Goal: Communication & Community: Answer question/provide support

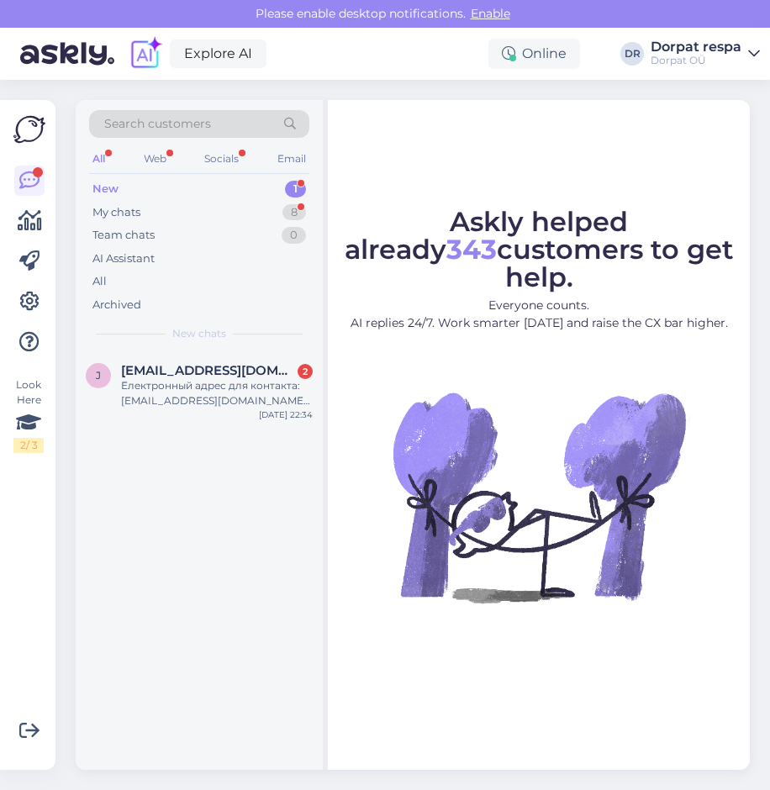
click at [193, 189] on div "New 1" at bounding box center [199, 189] width 220 height 24
click at [229, 396] on div "Електронный адрес для контакта: [EMAIL_ADDRESS][DOMAIN_NAME]. Телефон: [PHONE_N…" at bounding box center [217, 393] width 192 height 30
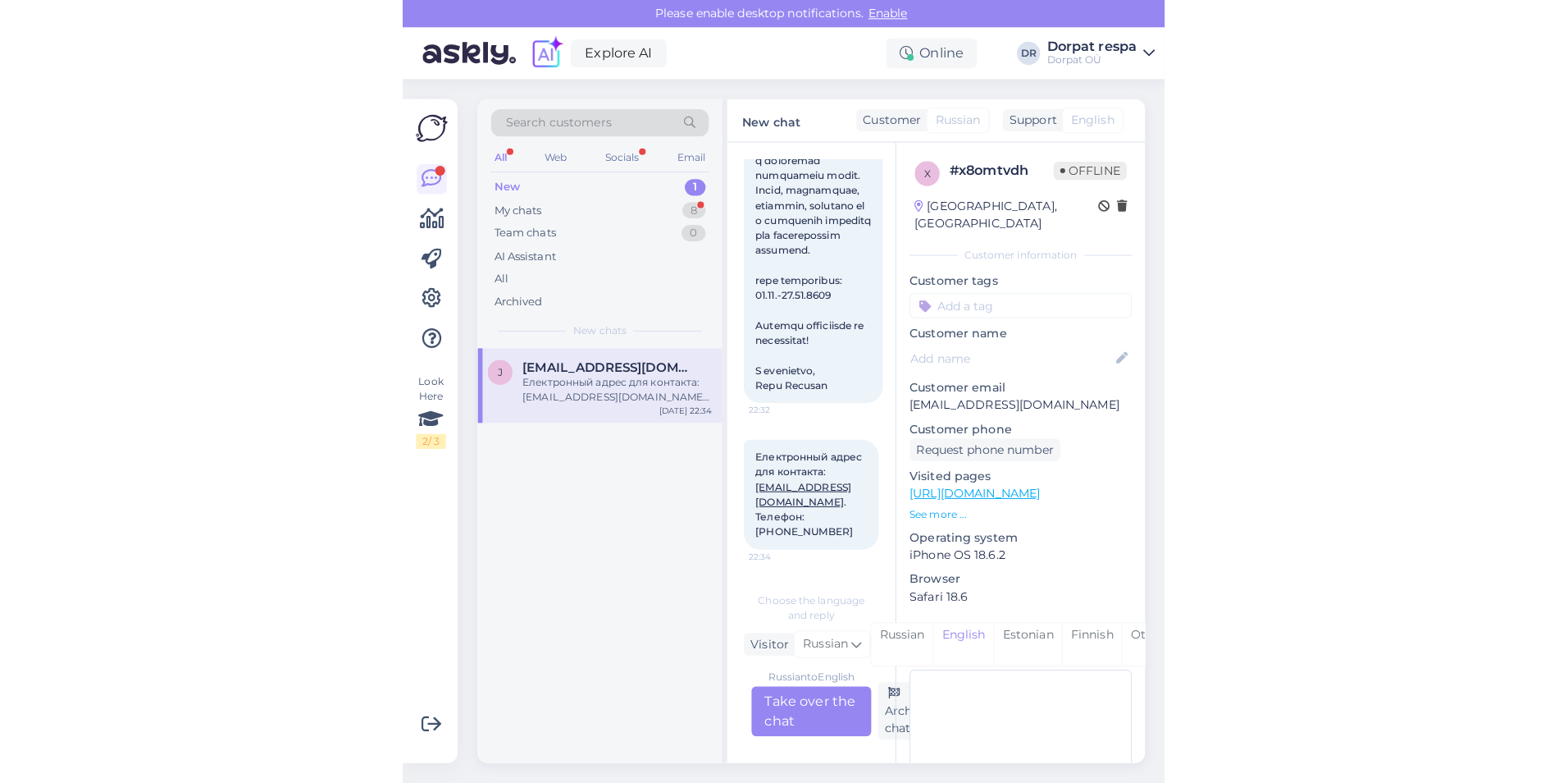
scroll to position [152, 0]
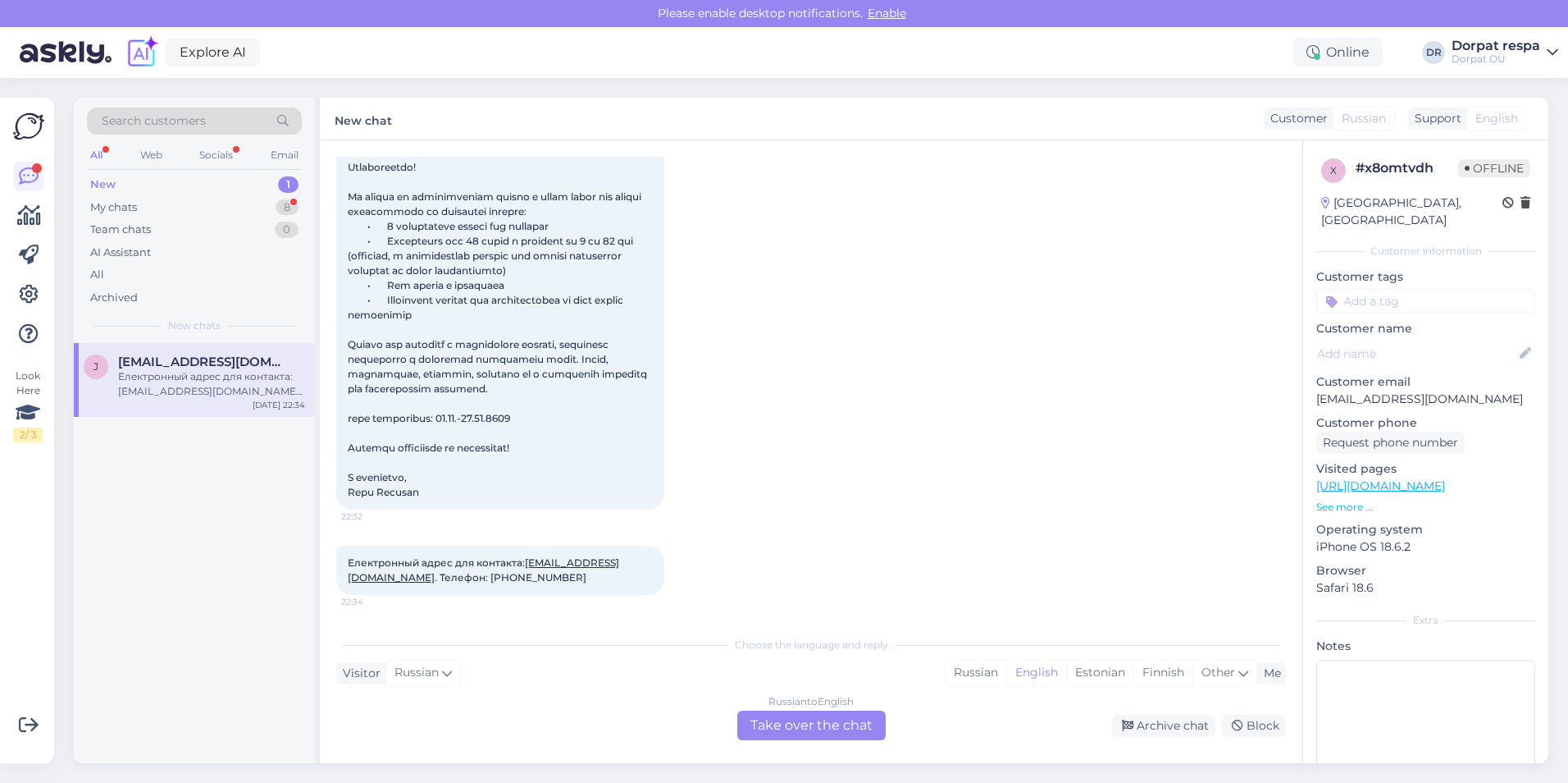
click at [750, 721] on div "Russian to English Take over the chat" at bounding box center [811, 725] width 148 height 29
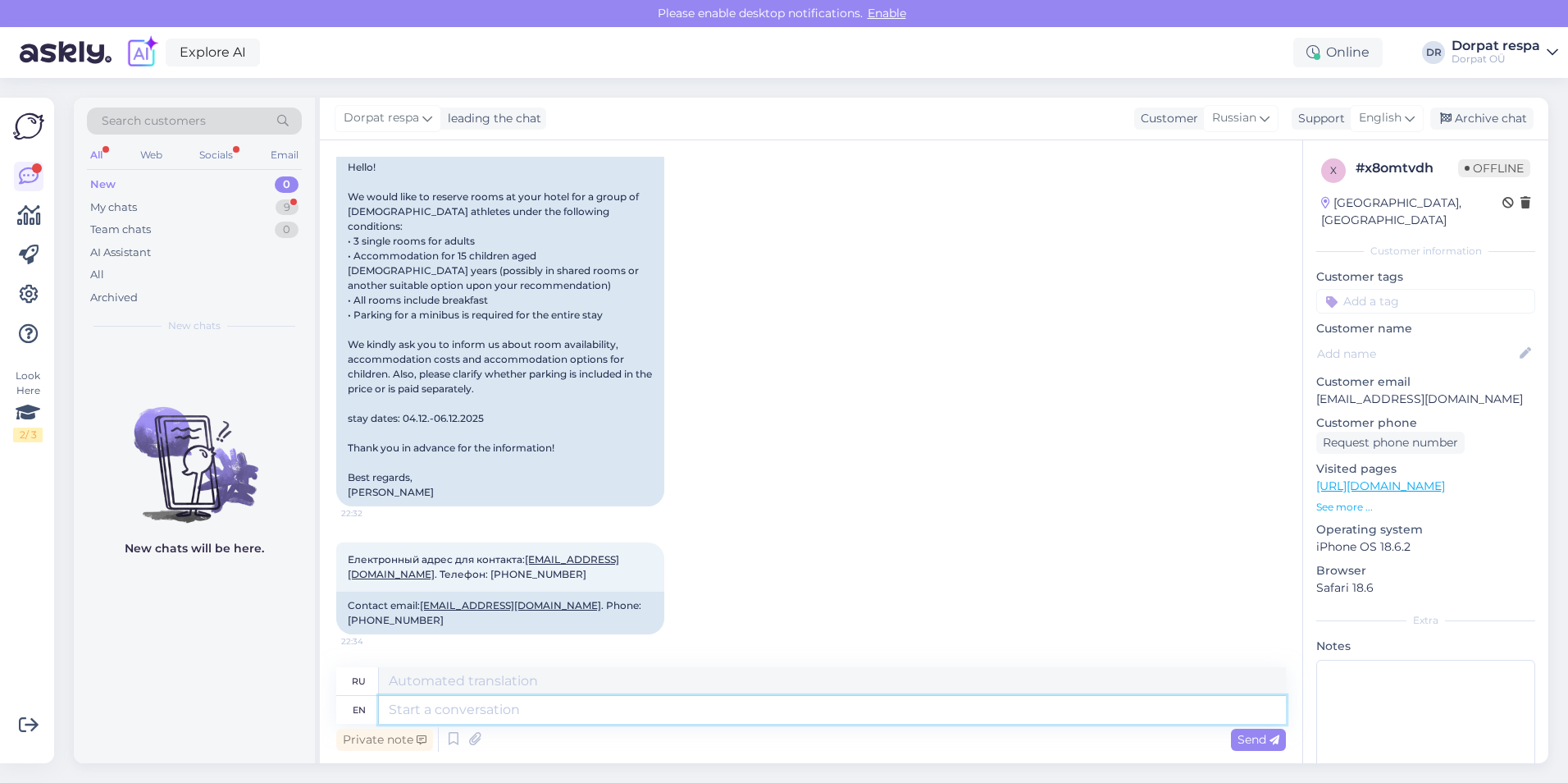
click at [528, 717] on textarea at bounding box center [831, 710] width 906 height 28
type textarea "Hello!"
type textarea "Привет"
type textarea "Hello!"
type textarea "Привет!"
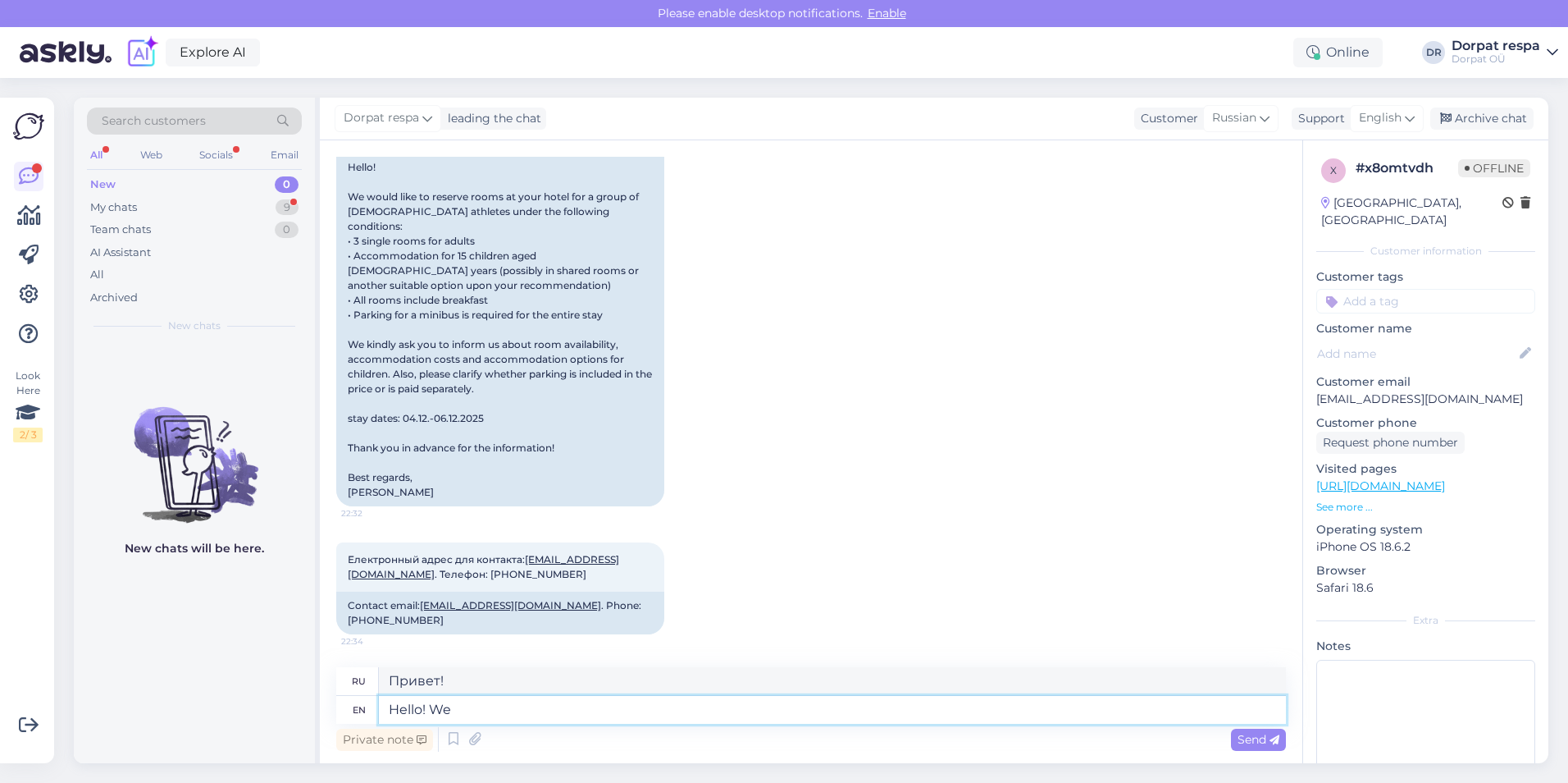
type textarea "Hello! We"
type textarea "Привет! Мы"
type textarea "Hello! We do ha"
type textarea "Привет! Мы делаем"
type textarea "Hello! We do have ro"
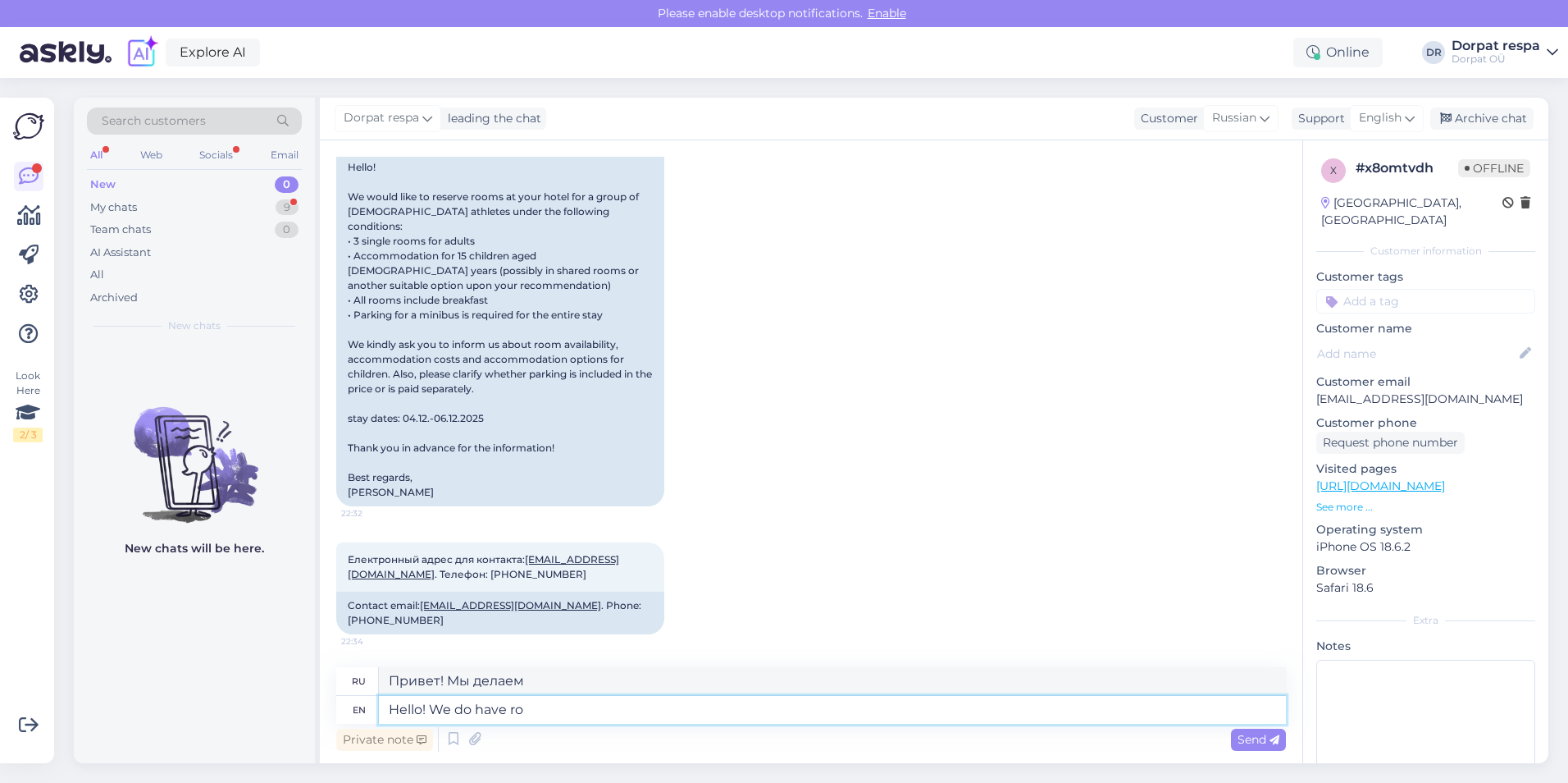
type textarea "Привет! У нас есть"
type textarea "Hello! We do have rooms a"
type textarea "Здравствуйте! У нас есть номера."
type textarea "Hello! We do have rooms available"
type textarea "Здравствуйте! У нас есть свободные номера."
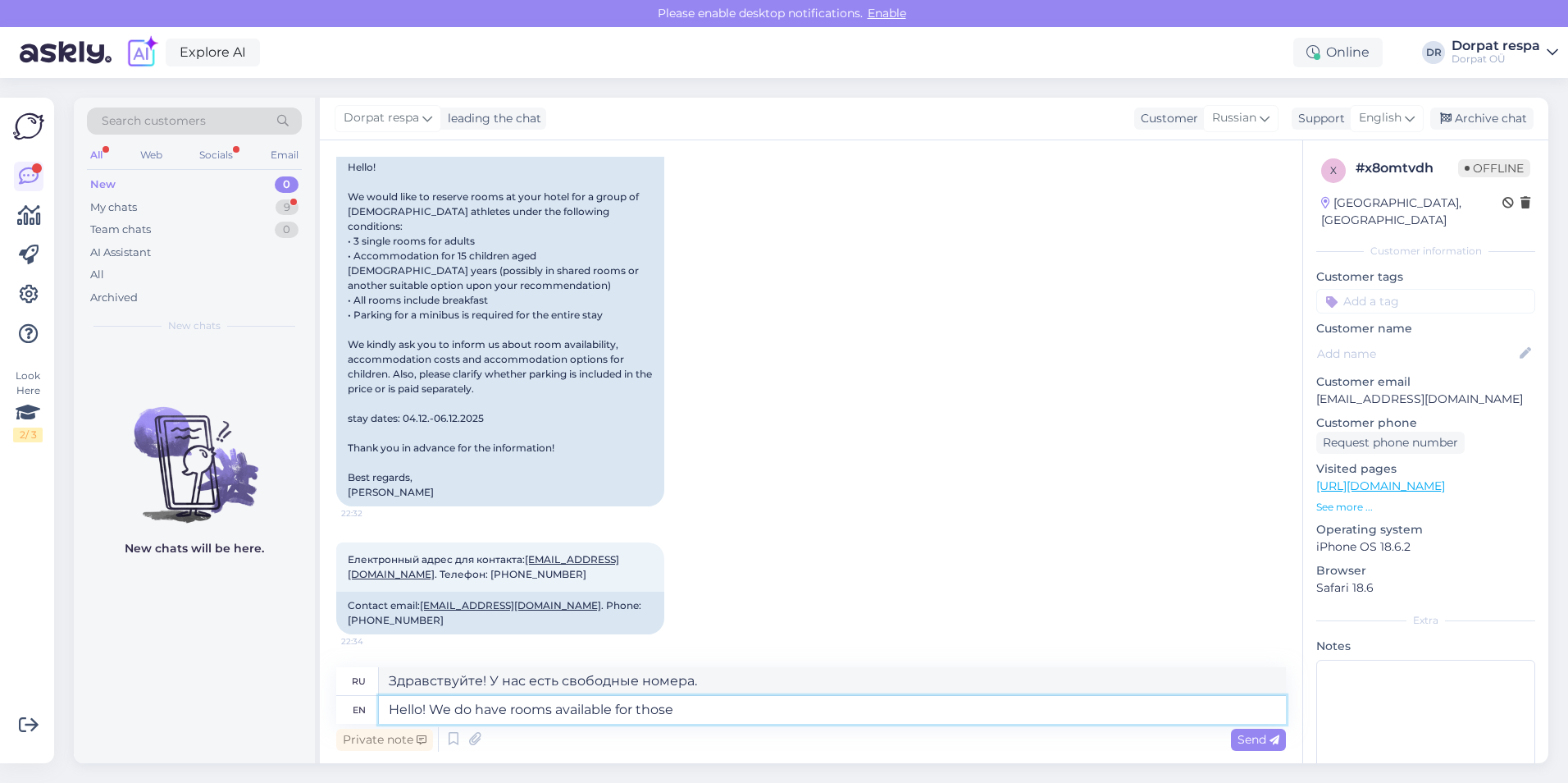
type textarea "Hello! We do have rooms available for those"
type textarea "Здравствуйте! У нас есть свободные номера для таких."
type textarea "Hello! We do have rooms available for those dates"
type textarea "Здравствуйте! У нас есть свободные номера на эти даты."
type textarea "Hello! We do have rooms available for those dates. Unfortunately we"
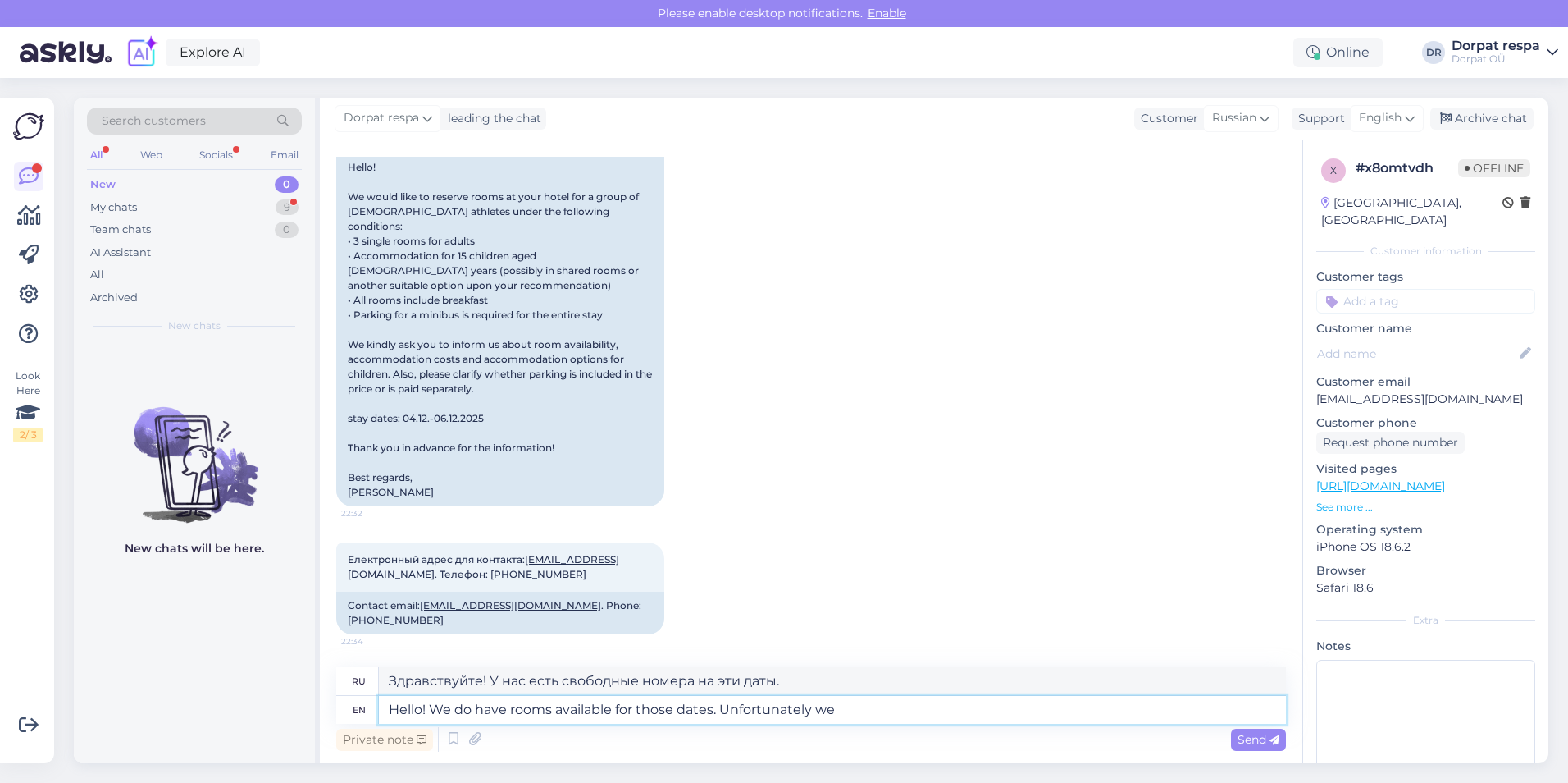
type textarea "Здравствуйте! У нас есть свободные номера на эти даты. К сожалению."
type textarea "Hello! We do have rooms available for those dates. Unfortunately we can"
type textarea "Здравствуйте! У нас есть свободные номера на эти даты. К сожалению, мы"
type textarea "Hello! We do have rooms available for those dates. Unfortunately we cannot"
type textarea "Здравствуйте! У нас есть свободные номера на эти даты. К сожалению, мы не можем…"
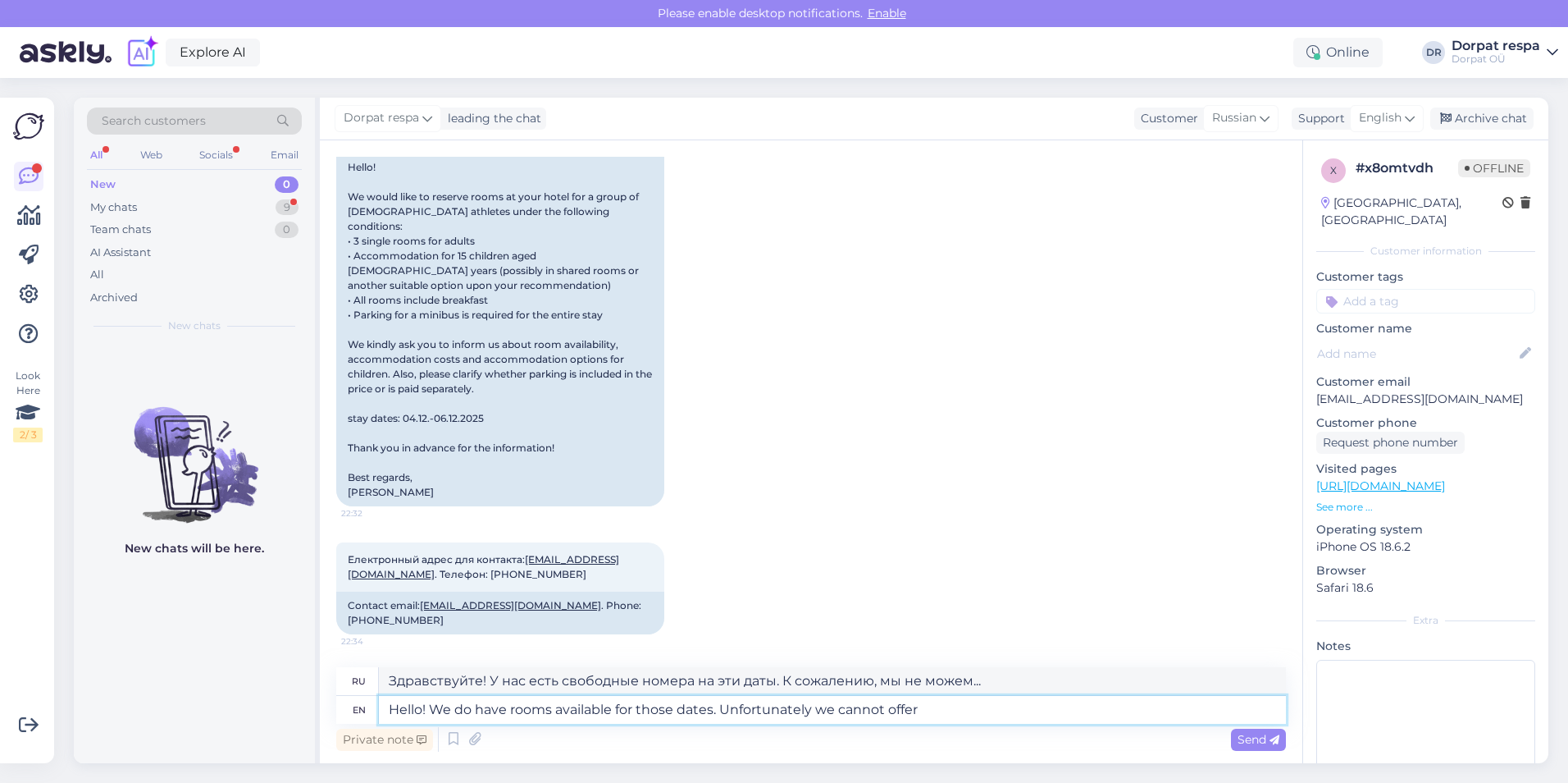
type textarea "Hello! We do have rooms available for those dates. Unfortunately we cannot offe…"
type textarea "Здравствуйте! У нас есть свободные номера на эти даты. К сожалению, мы не можем…"
type textarea "Hello! We do have rooms available for those dates. Unfortunately we cannot offe…"
type textarea "Здравствуйте! У нас есть свободные номера на эти даты. К сожалению, мы не можем…"
type textarea "Hello! We do have rooms available for those dates. Unfortunately we cannot offe…"
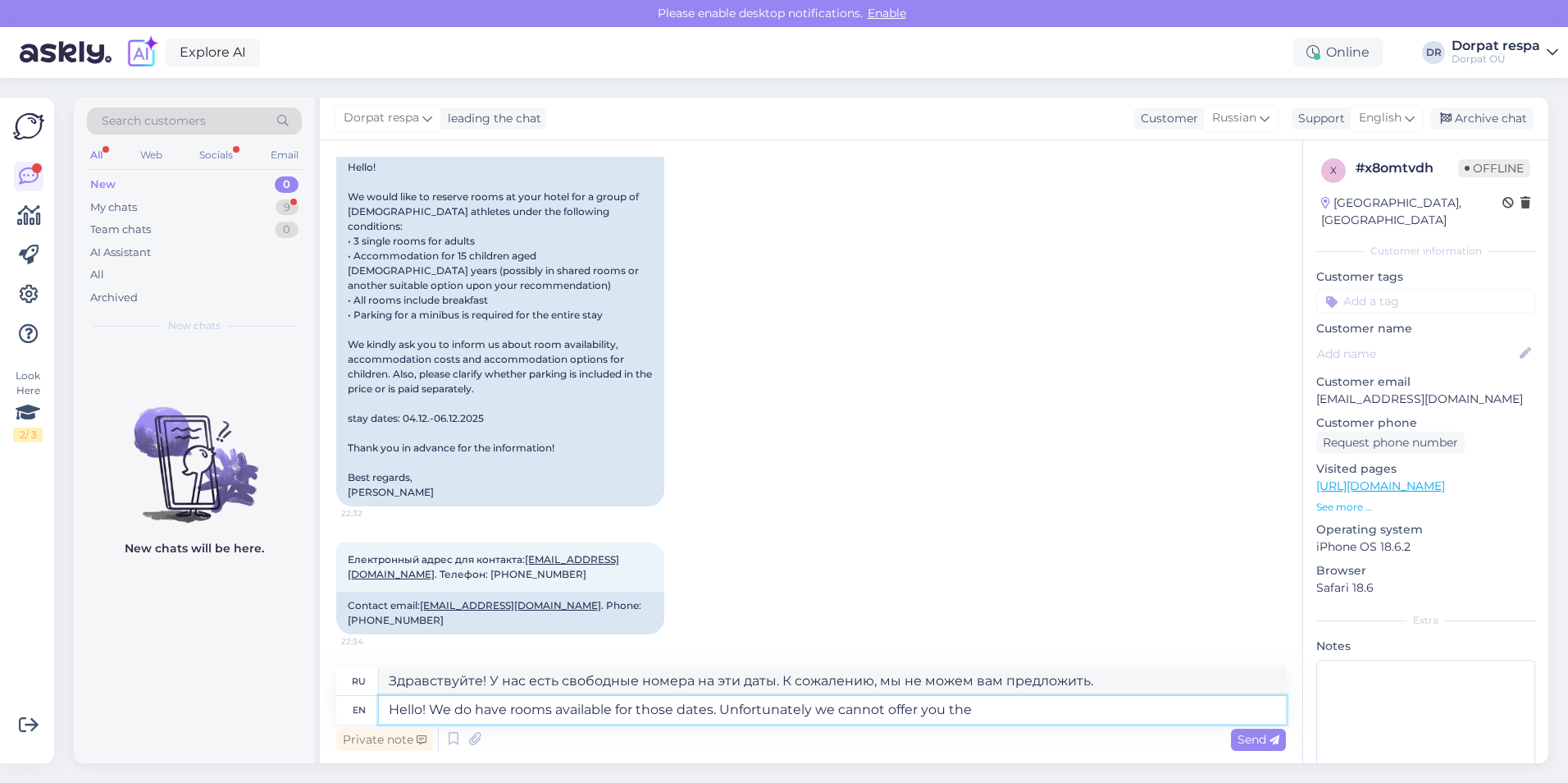
type textarea "Здравствуйте! У нас есть свободные номера на эти даты. К сожалению, мы не можем…"
type textarea "Hello! We do have rooms available for those dates. Unfortunately we cannot offe…"
type textarea "Здравствуйте! У нас есть свободные номера на эти даты. К сожалению, мы не можем…"
type textarea "Hello! We do have rooms available for those dates. Unfortunately we cannot offe…"
type textarea "Здравствуйте! У нас есть свободные номера на эти даты. К сожалению, мы не можем…"
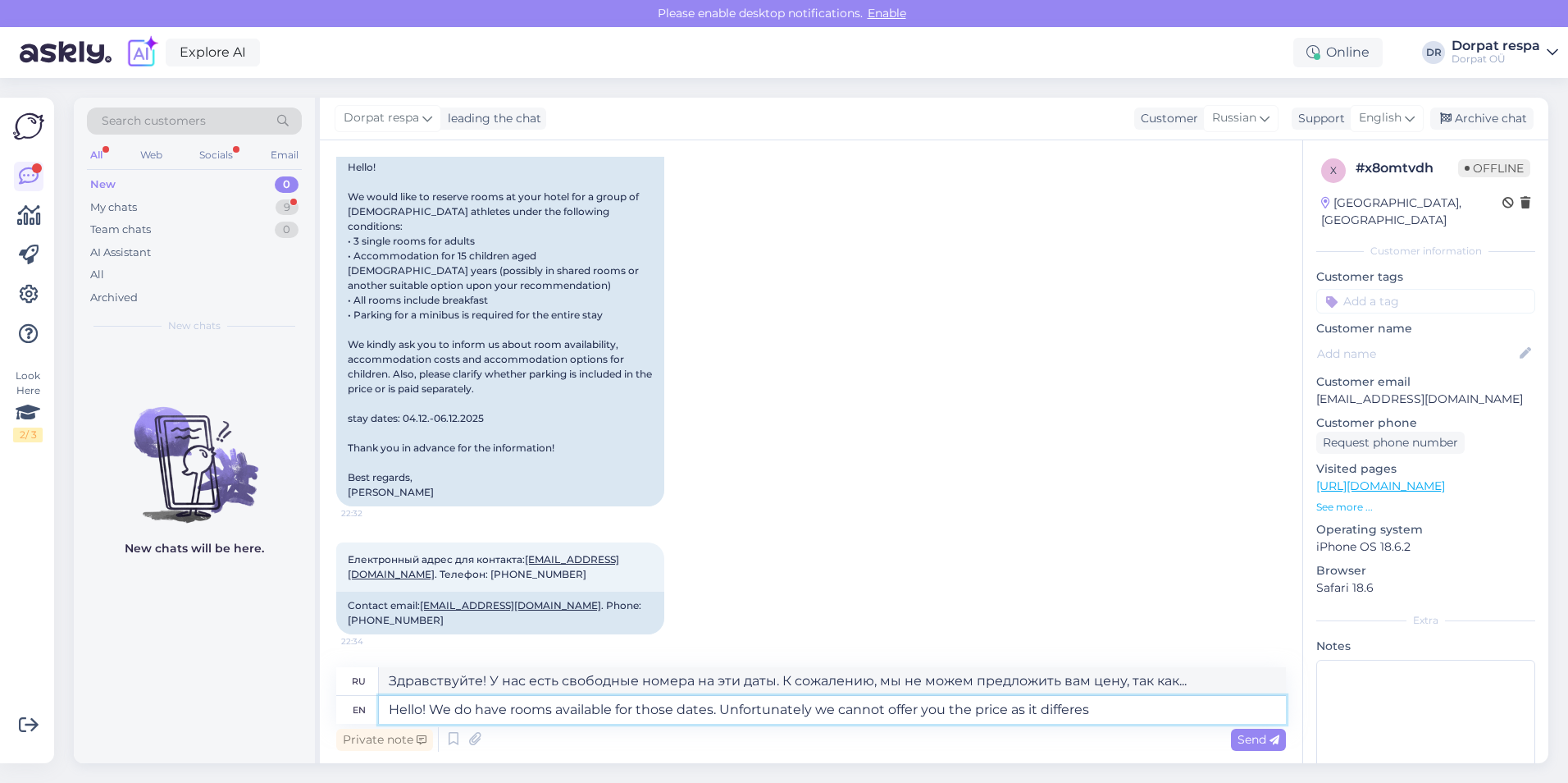
type textarea "Hello! We do have rooms available for those dates. Unfortunately we cannot offe…"
type textarea "Здравствуйте! У нас есть свободные номера на эти даты. К сожалению, мы не можем…"
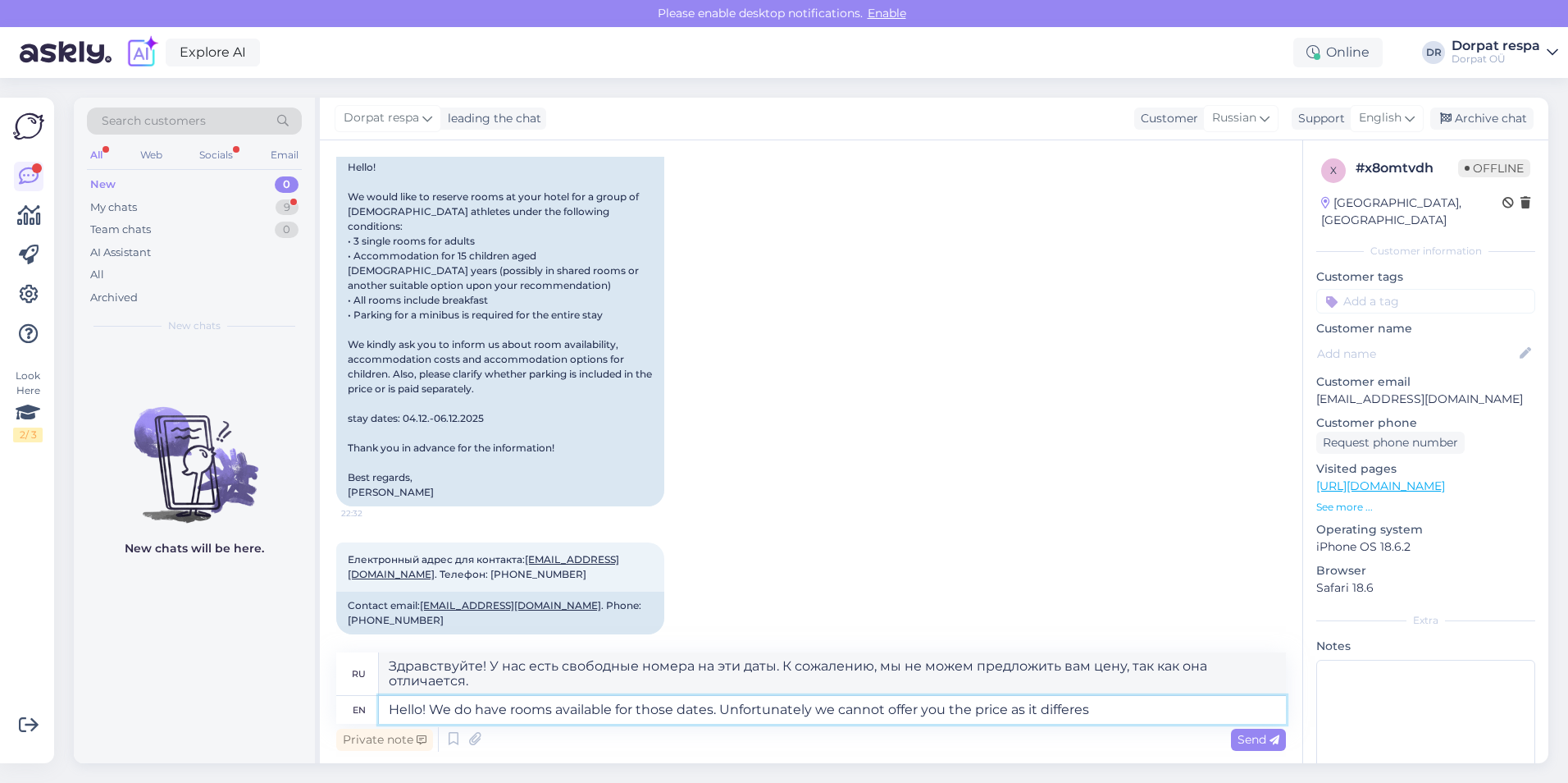
scroll to position [553, 0]
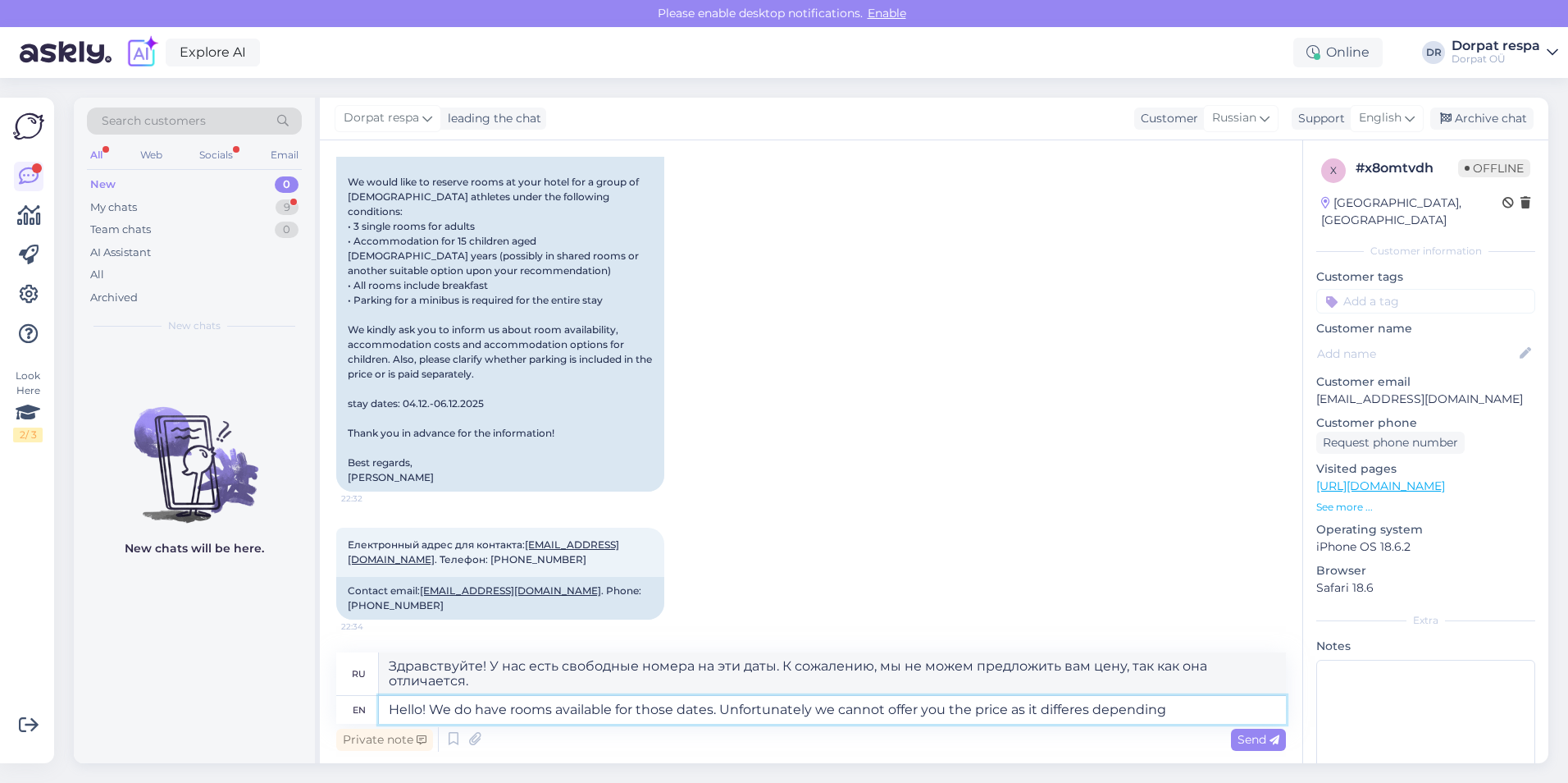
type textarea "Hello! We do have rooms available for those dates. Unfortunately we cannot offe…"
type textarea "Здравствуйте! У нас есть свободные номера на эти даты. К сожалению, мы не можем…"
type textarea "Hello! We do have rooms available for those dates. Unfortunately we cannot offe…"
type textarea "Здравствуйте! У нас есть свободные номера на эти даты. К сожалению, мы не можем…"
type textarea "Hello! We do have rooms available for those dates. Unfortunately we cannot offe…"
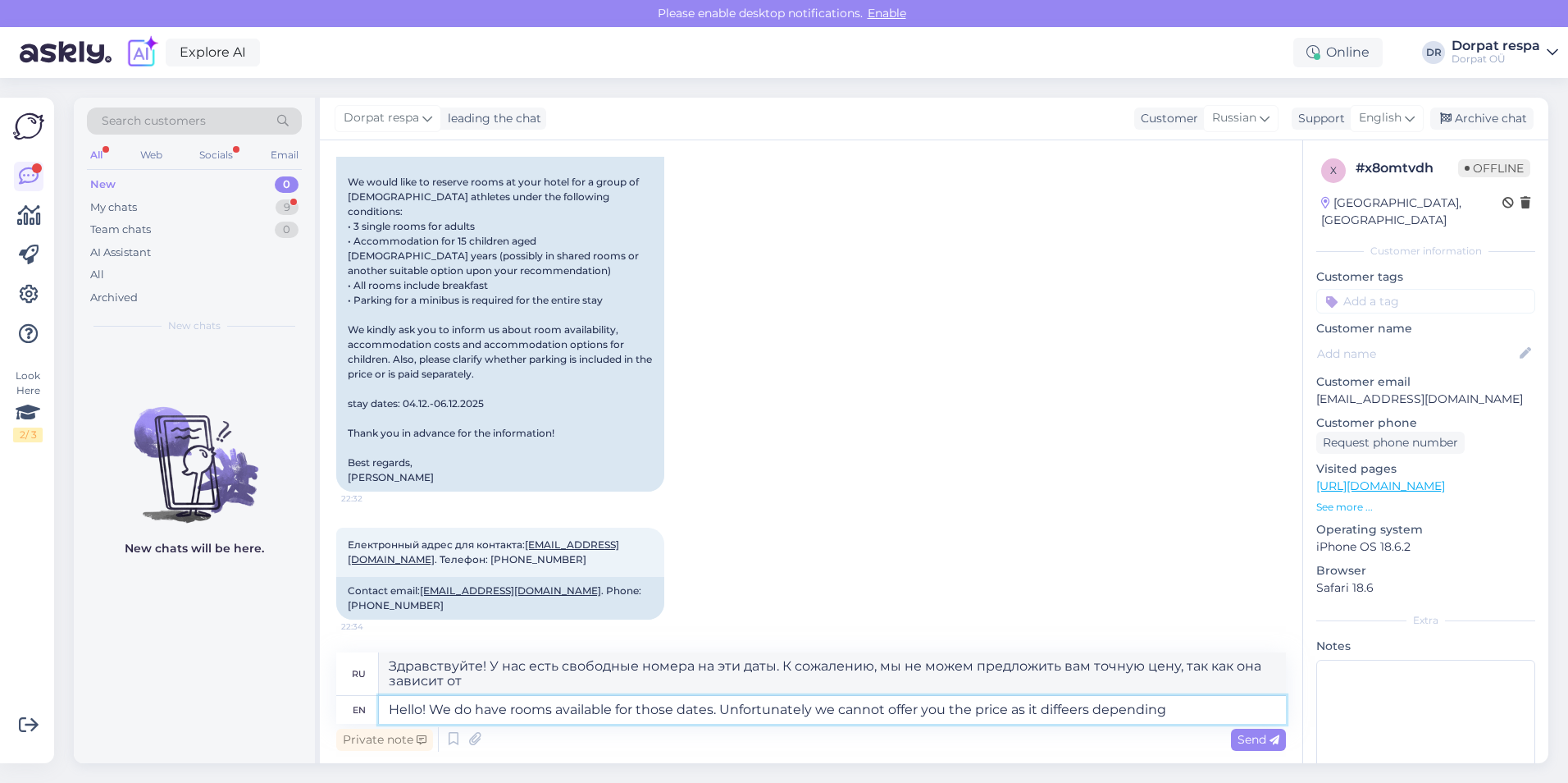
type textarea "Здравствуйте! У нас есть свободные номера на эти даты. К сожалению, мы не можем…"
type textarea "Hello! We do have rooms available for those dates. Unfortunately we cannot offe…"
type textarea "Здравствуйте! У нас есть свободные номера на эти даты. К сожалению, мы не можем…"
type textarea "Hello! We do have rooms available for those dates. Unfortunately we cannot offe…"
type textarea "Здравствуйте! У нас есть свободные номера на эти даты. К сожалению, мы не можем…"
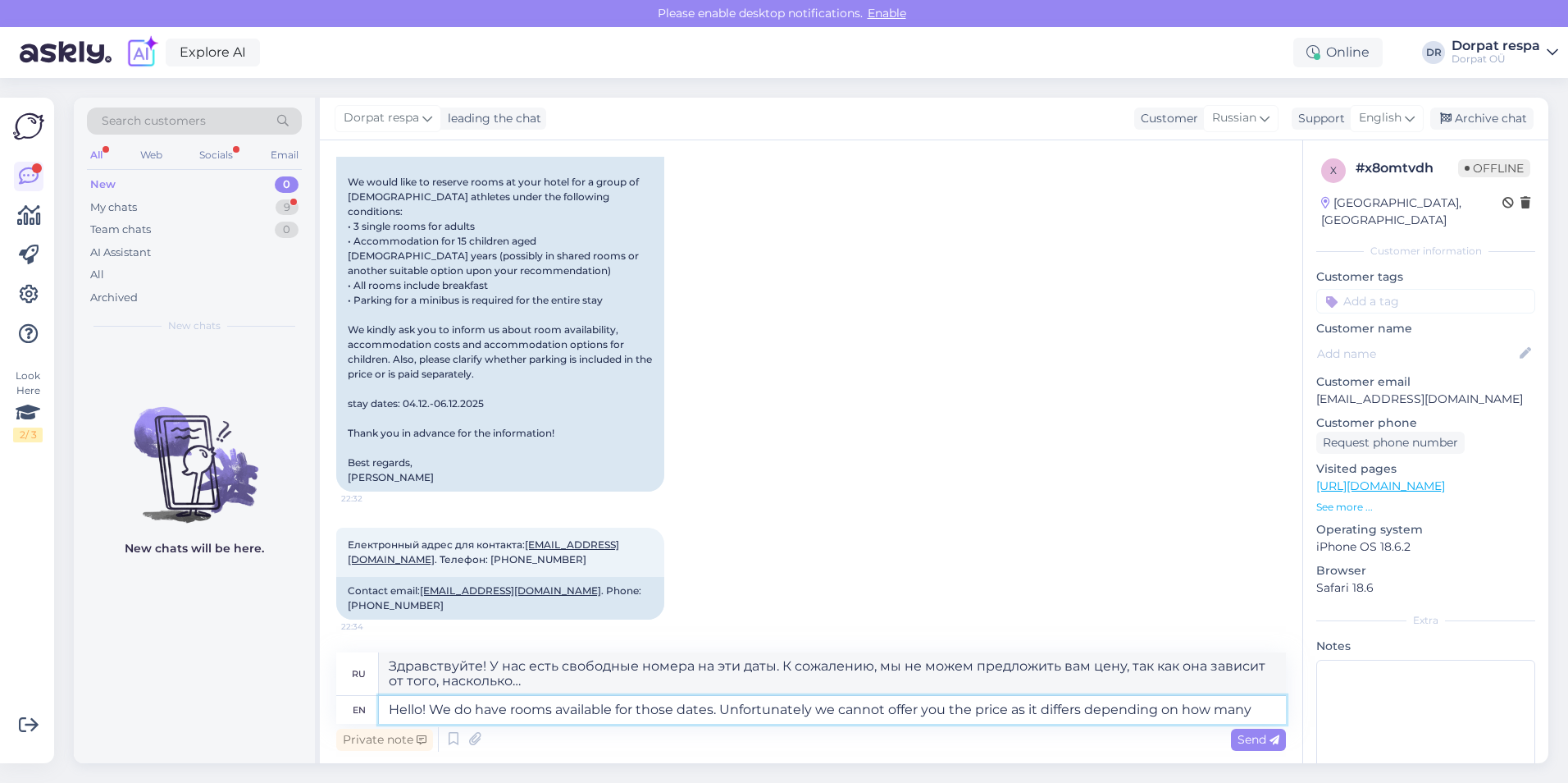
type textarea "Hello! We do have rooms available for those dates. Unfortunately we cannot offe…"
type textarea "Здравствуйте! У нас есть свободные номера на эти даты. К сожалению, мы не можем…"
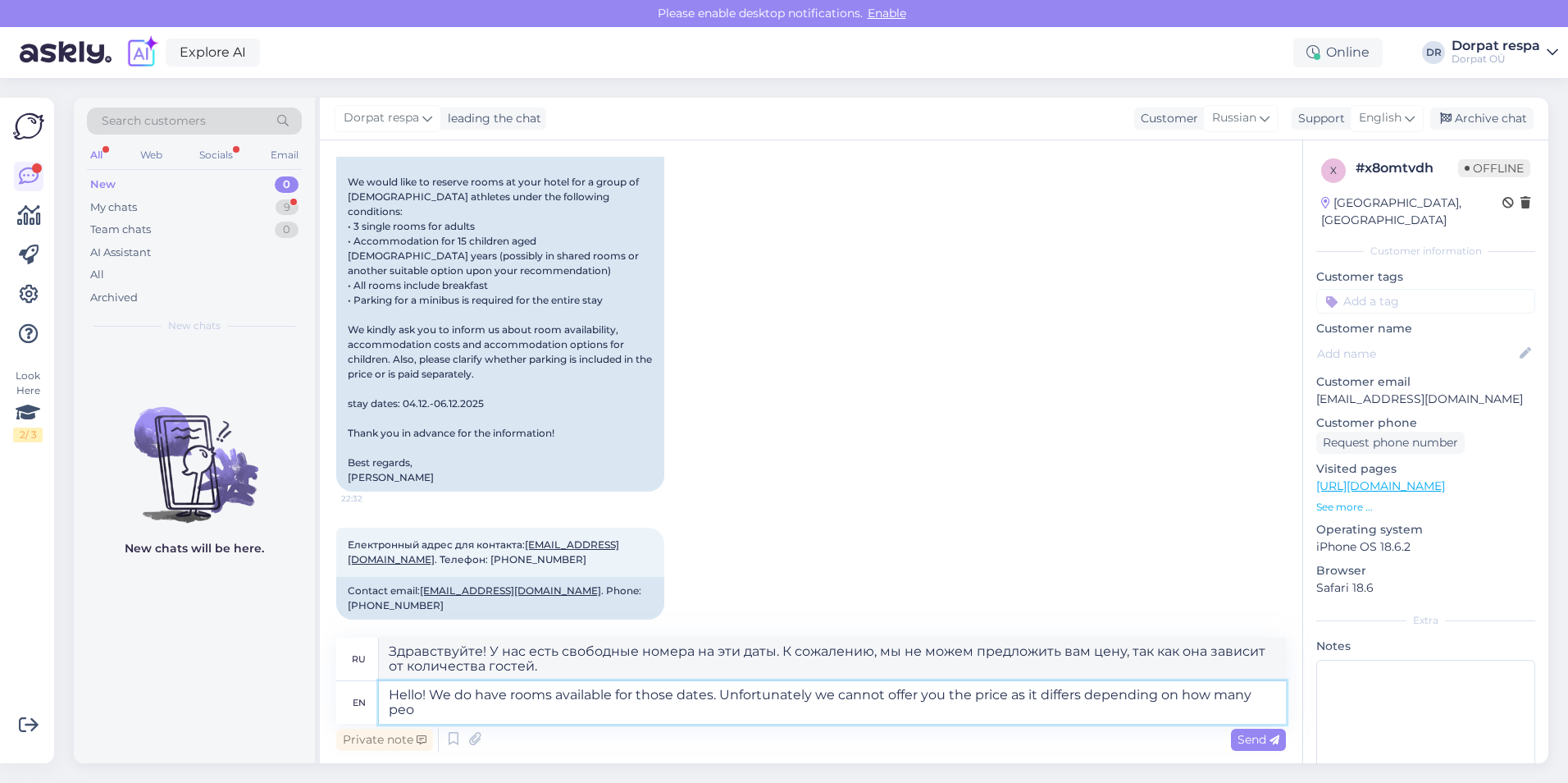
scroll to position [567, 0]
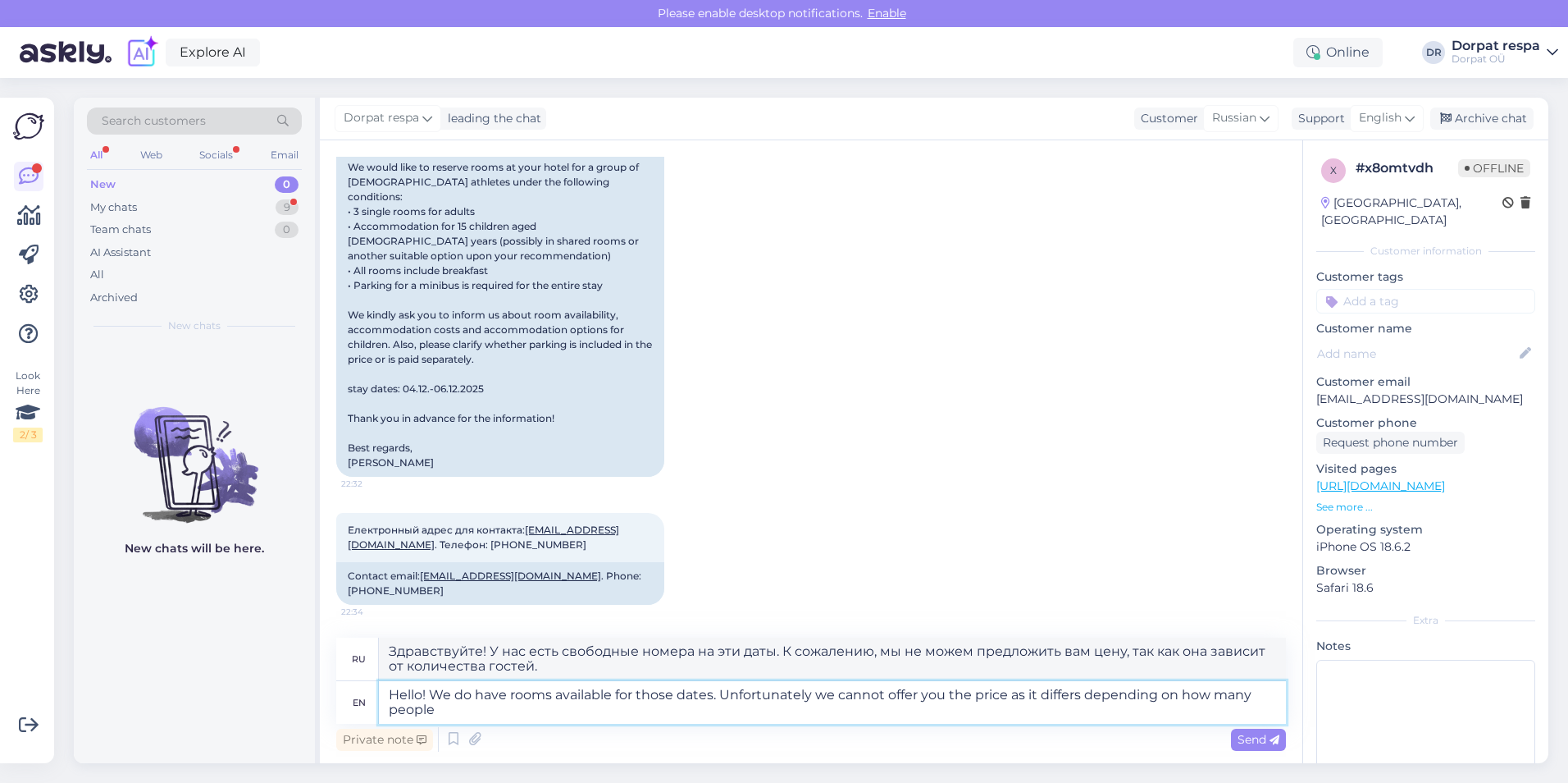
type textarea "Hello! We do have rooms available for those dates. Unfortunately we cannot offe…"
type textarea "Здравствуйте! У нас есть свободные номера на эти даты. К сожалению, мы не можем…"
type textarea "Hello! We do have rooms available for those dates. Unfortunately we cannot offe…"
type textarea "Здравствуйте! У нас есть свободные номера на эти даты. К сожалению, мы не можем…"
type textarea "Hello! We do have rooms available for those dates. Unfortunately we cannot offe…"
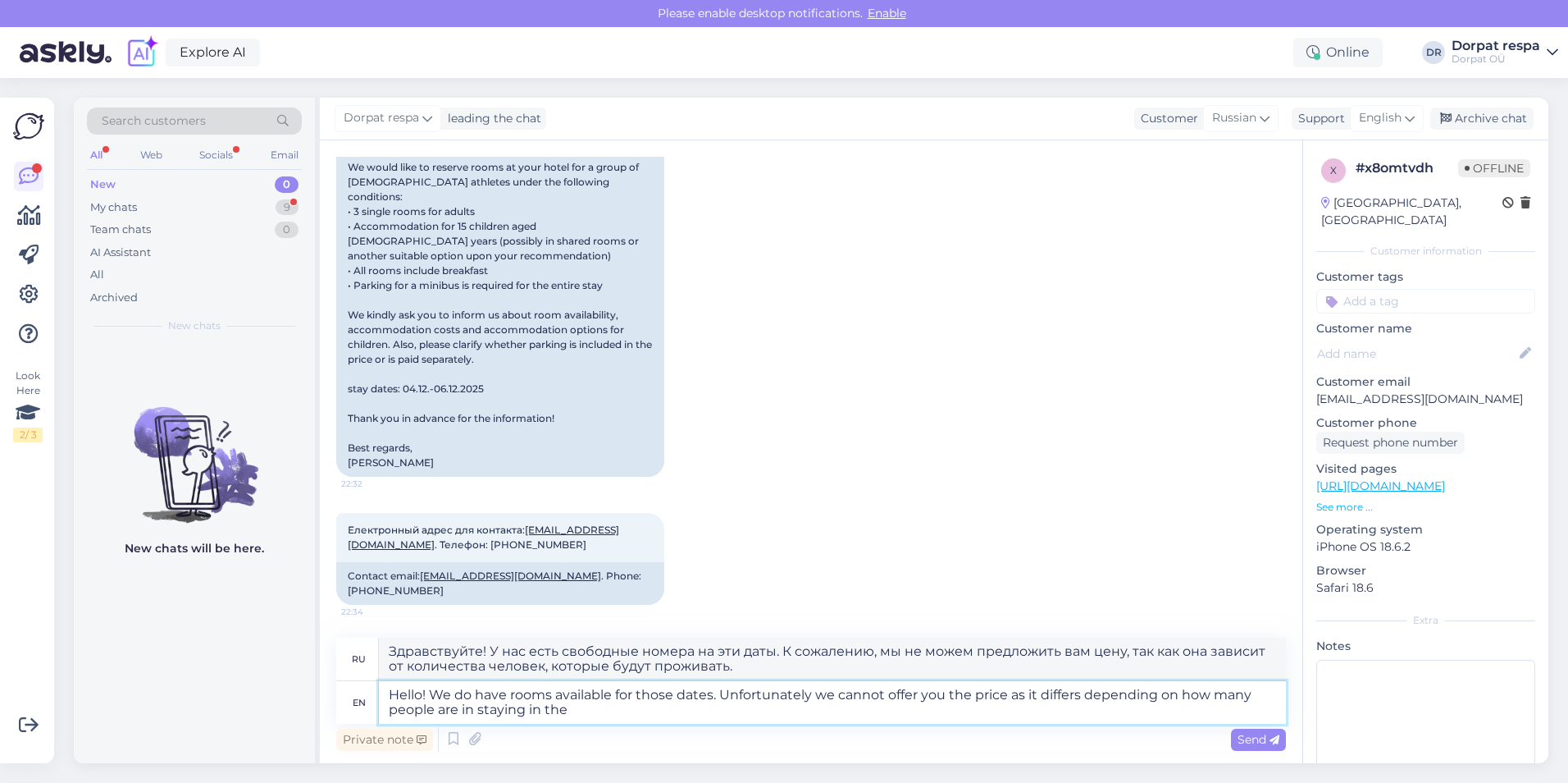
type textarea "Здравствуйте! У нас есть свободные номера на эти даты. К сожалению, мы не можем…"
type textarea "Hello! We do have rooms available for those dates. Unfortunately we cannot offe…"
type textarea "Здравствуйте! У нас есть свободные номера на эти даты. К сожалению, мы не можем…"
type textarea "Hello! We do have rooms available for those dates. Unfortunately we cannot offe…"
type textarea "Здравствуйте! У нас есть свободные номера на эти даты. К сожалению, мы не можем…"
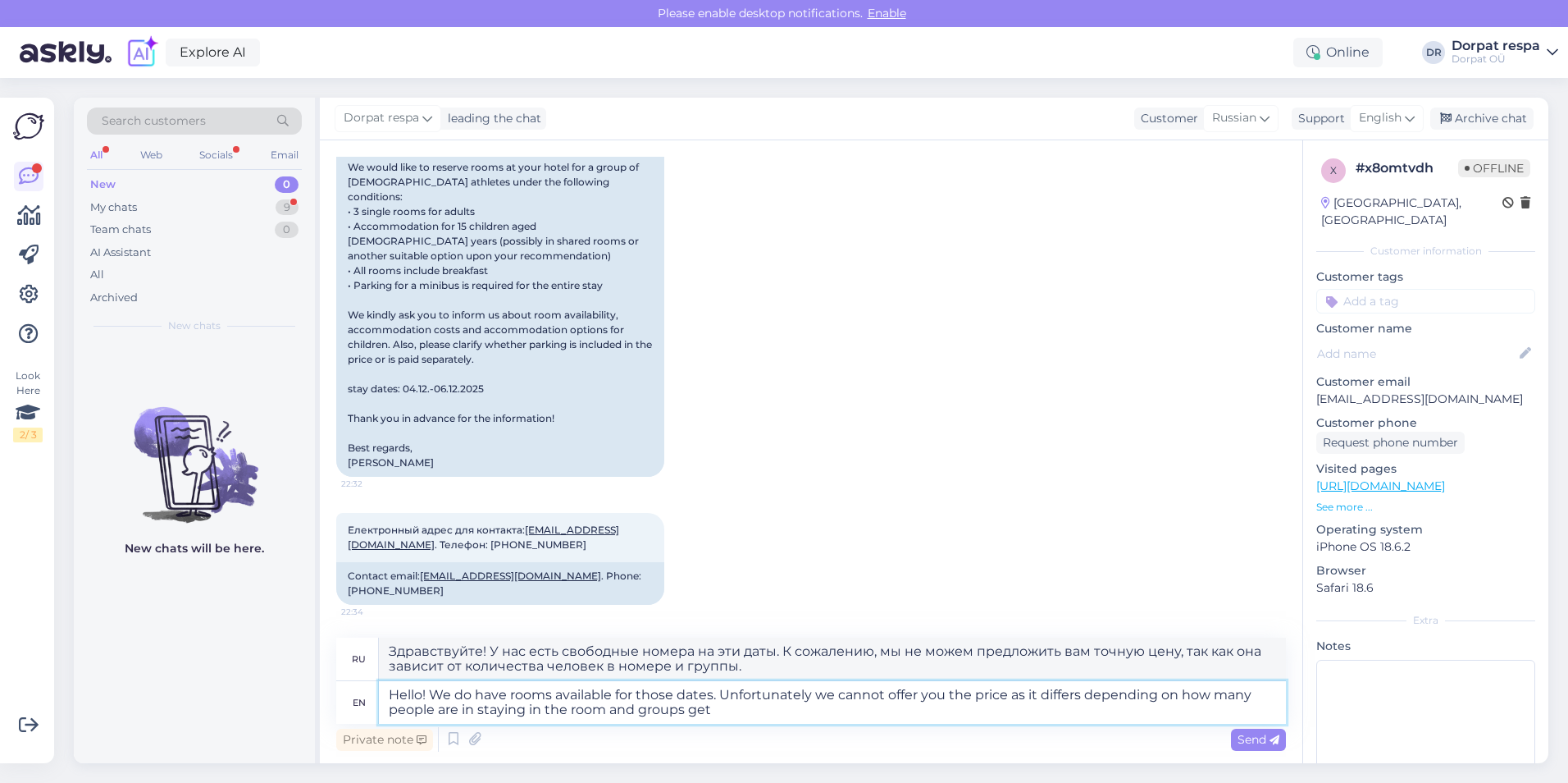
type textarea "Hello! We do have rooms available for those dates. Unfortunately we cannot offe…"
type textarea "Здравствуйте! У нас есть свободные номера на эти даты. К сожалению, мы не можем…"
type textarea "Hello! We do have rooms available for those dates. Unfortunately we cannot offe…"
type textarea "Здравствуйте! У нас есть свободные номера на эти даты. К сожалению, мы не можем…"
type textarea "Hello! We do have rooms available for those dates. Unfortunately we cannot offe…"
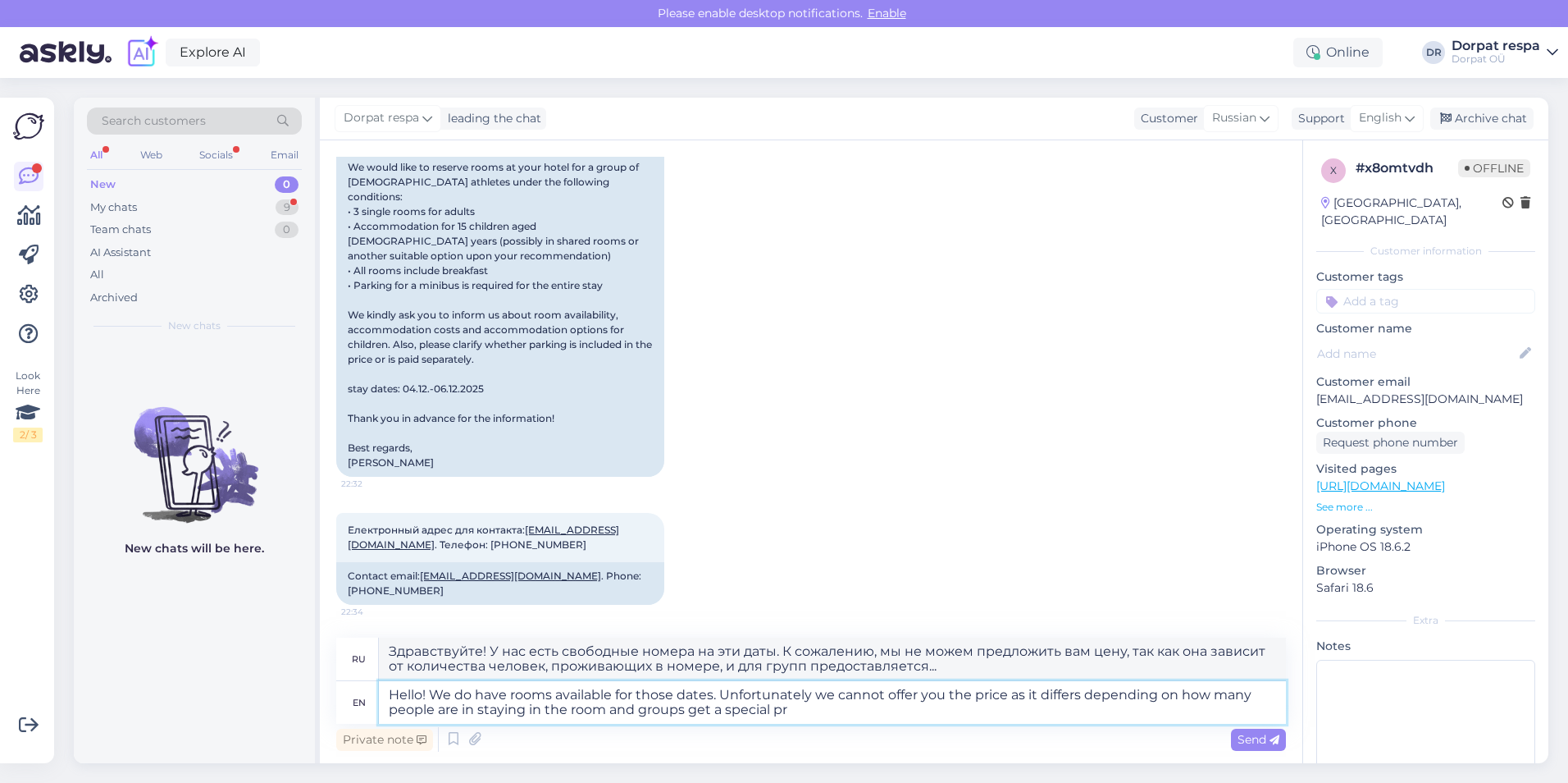
type textarea "Здравствуйте! У нас есть свободные номера на эти даты. К сожалению, мы не можем…"
type textarea "Hello! We do have rooms available for those dates. Unfortunately we cannot offe…"
type textarea "Здравствуйте! У нас есть свободные номера на эти даты. К сожалению, мы не можем…"
type textarea "Hello! We do have rooms available for those dates. Unfortunately we cannot offe…"
type textarea "Здравствуйте! У нас есть свободные номера на эти даты. К сожалению, мы не можем…"
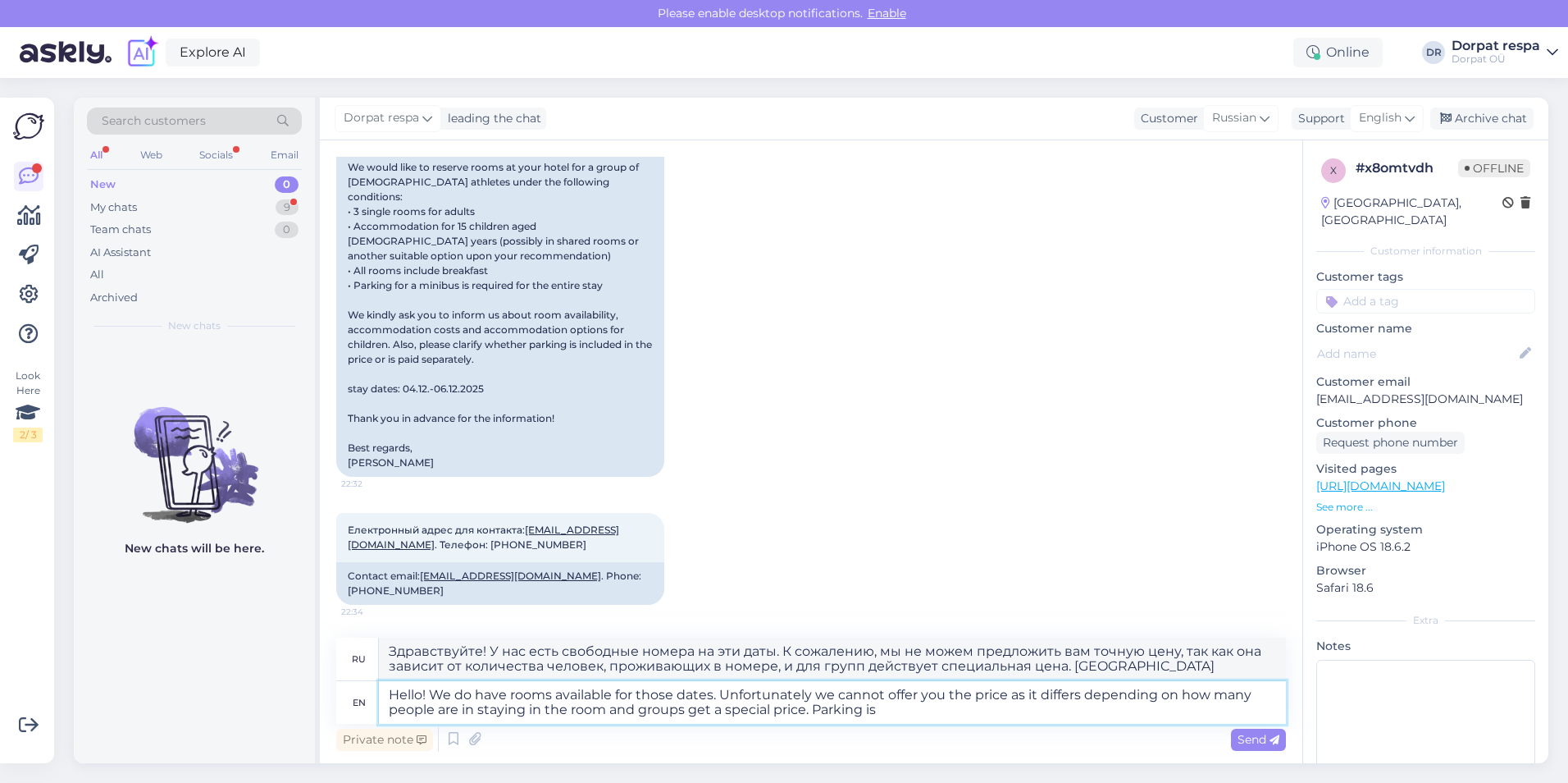
type textarea "Hello! We do have rooms available for those dates. Unfortunately we cannot offe…"
type textarea "Здравствуйте! У нас есть свободные номера на эти даты. К сожалению, мы не можем…"
type textarea "Hello! We do have rooms available for those dates. Unfortunately we cannot offe…"
type textarea "Здравствуйте! У нас есть свободные номера на эти даты. К сожалению, мы не можем…"
type textarea "Hello! We do have rooms available for those dates. Unfortunately we cannot offe…"
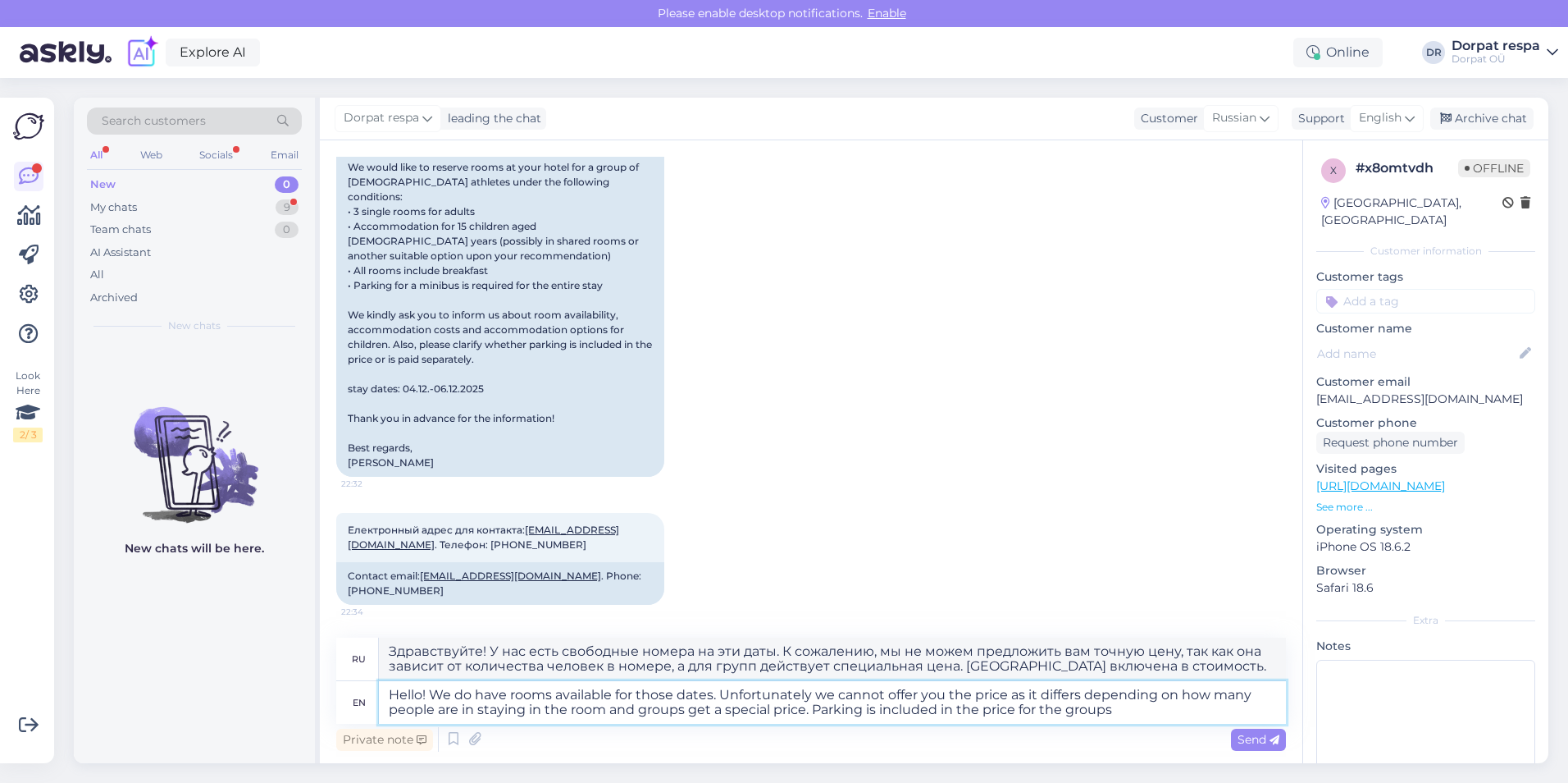
type textarea "Здравствуйте! У нас есть свободные номера на эти даты. К сожалению, мы не можем…"
click at [750, 712] on textarea "Hello! We do have rooms available for those dates. Unfortunately we cannot offe…" at bounding box center [831, 702] width 906 height 43
type textarea "Hello! We do have rooms available for those dates. Unfortunately we cannot offe…"
type textarea "Здравствуйте! У нас есть свободные номера на эти даты. К сожалению, мы не можем…"
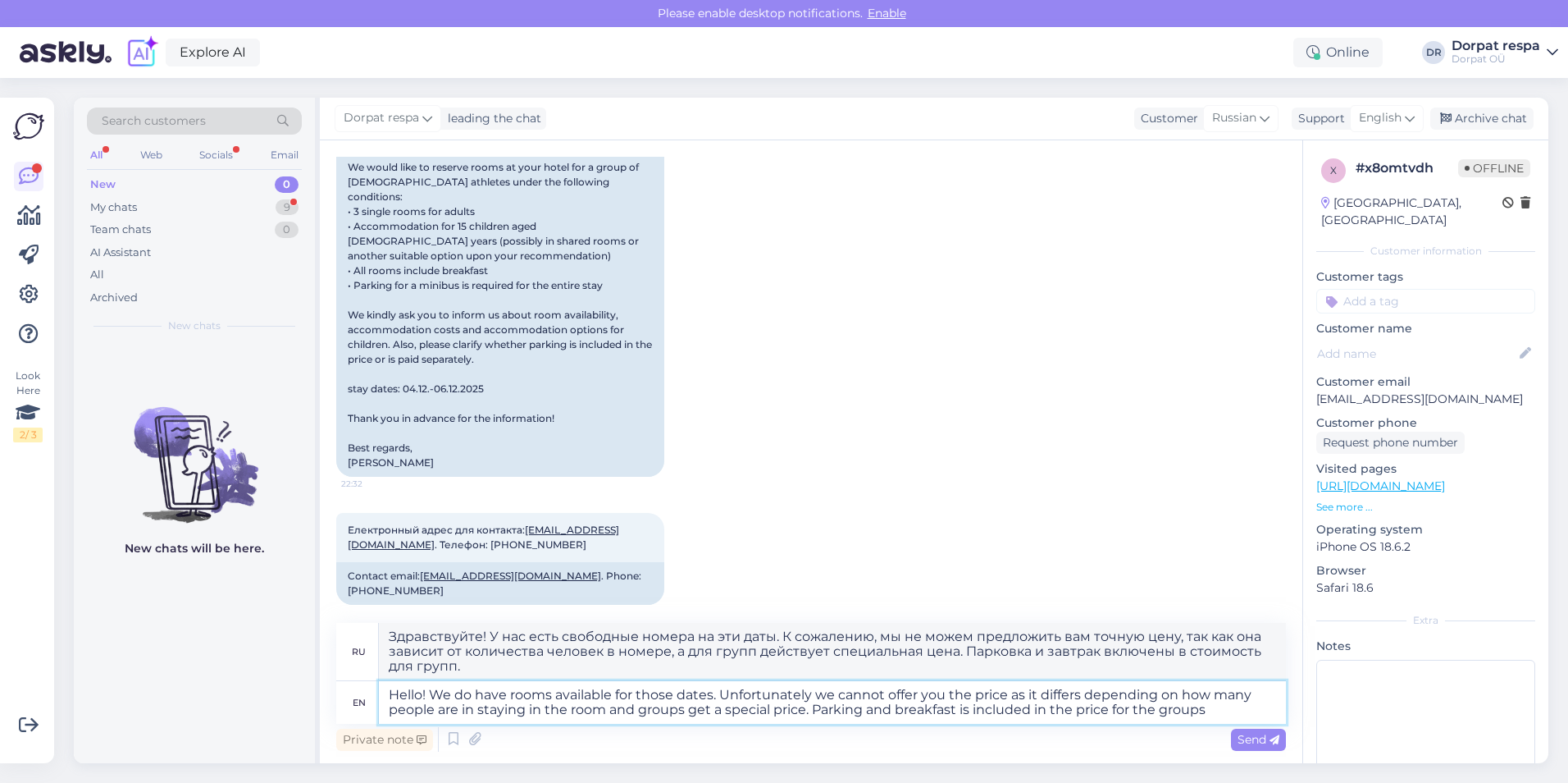
scroll to position [583, 0]
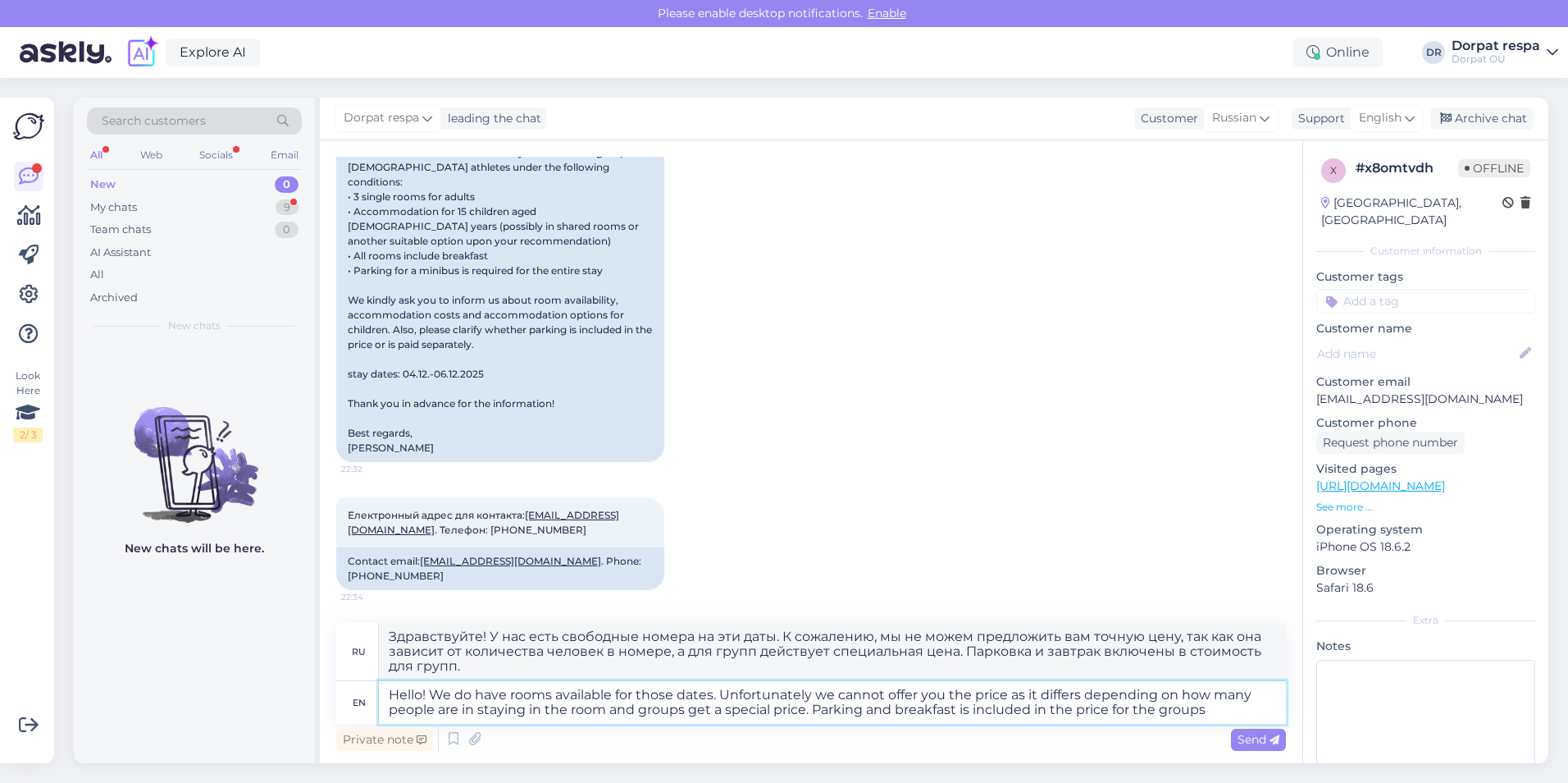
click at [750, 714] on textarea "Hello! We do have rooms available for those dates. Unfortunately we cannot offe…" at bounding box center [831, 702] width 906 height 43
type textarea "Hello! We do have rooms available for those dates. Unfortunately we cannot offe…"
type textarea "Здравствуйте! У нас есть свободные номера на эти даты. К сожалению, мы не можем…"
type textarea "Hello! We do have rooms available for those dates. Unfortunately we cannot offe…"
type textarea "Здравствуйте! У нас есть свободные номера на эти даты. К сожалению, мы не можем…"
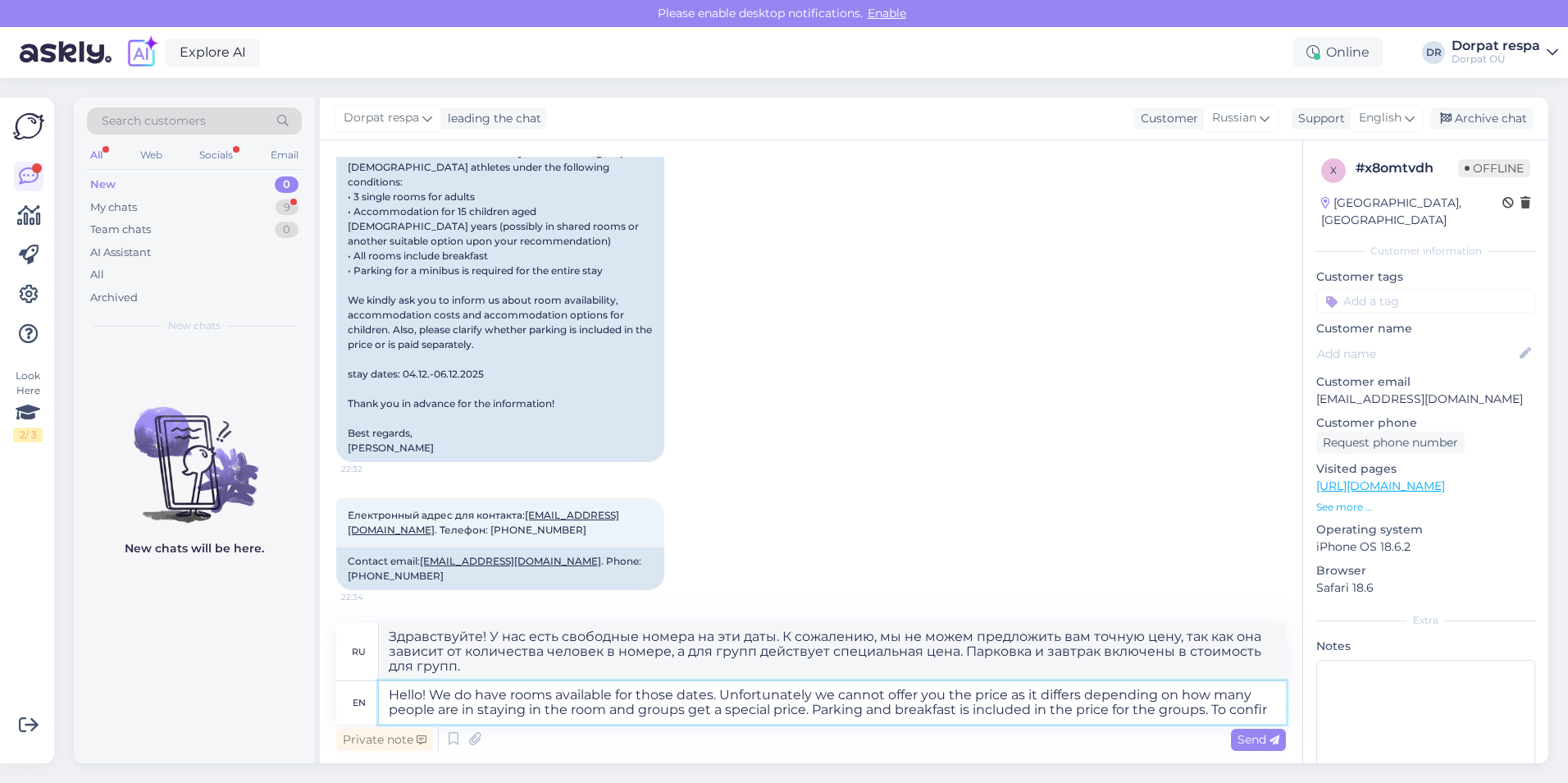
scroll to position [598, 0]
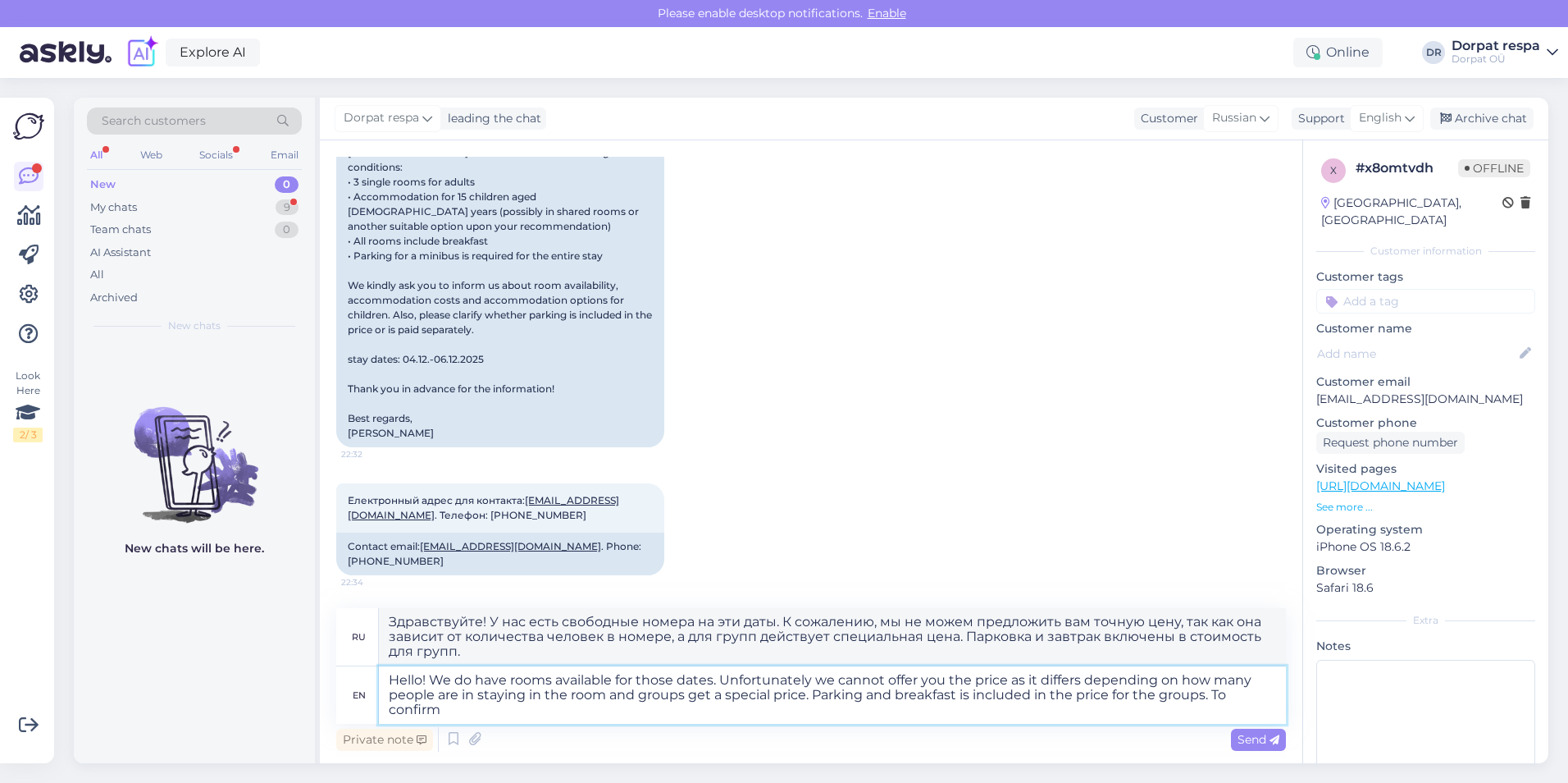
type textarea "Hello! We do have rooms available for those dates. Unfortunately we cannot offe…"
type textarea "Здравствуйте! У нас есть свободные номера на эти даты. К сожалению, мы не можем…"
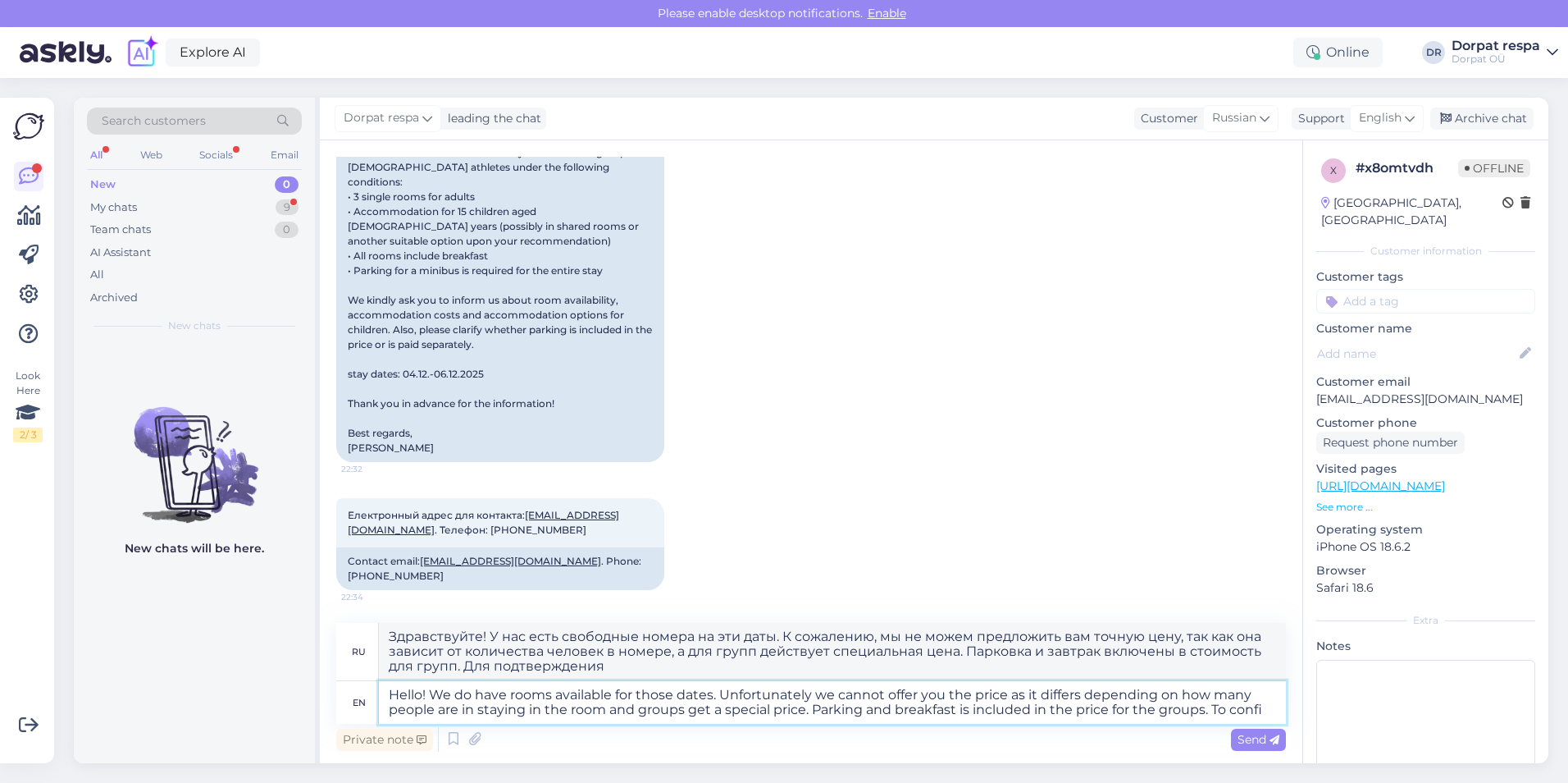
scroll to position [583, 0]
type textarea "Hello! We do have rooms available for those dates. Unfortunately we cannot offe…"
type textarea "Здравствуйте! У нас есть свободные номера на эти даты. К сожалению, мы не можем…"
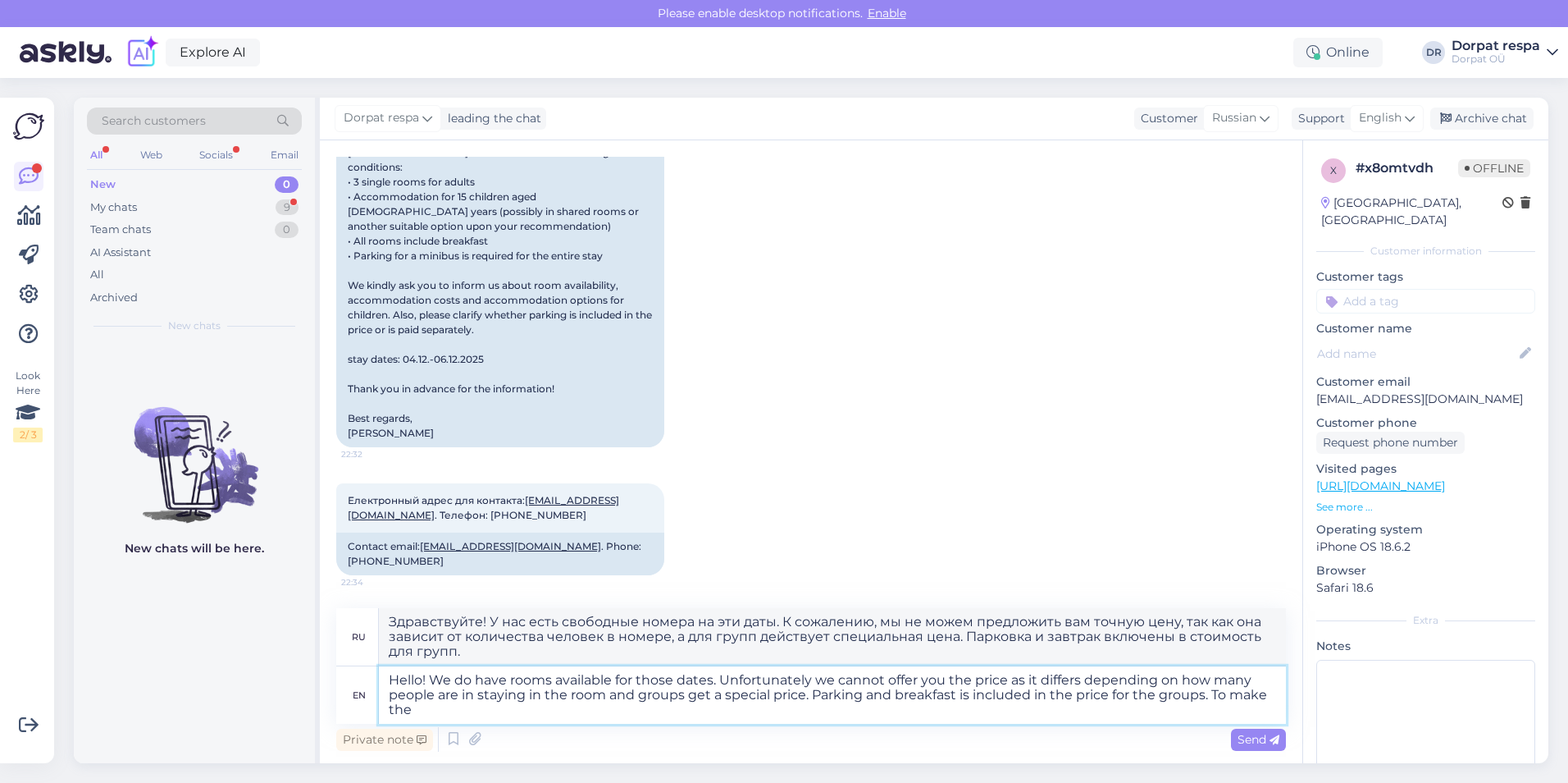
type textarea "Hello! We do have rooms available for those dates. Unfortunately we cannot offe…"
type textarea "Здравствуйте! У нас есть свободные номера на эти даты. К сожалению, мы не можем…"
type textarea "Hello! We do have rooms available for those dates. Unfortunately we cannot offe…"
type textarea "Здравствуйте! У нас есть свободные номера на эти даты. К сожалению, мы не можем…"
type textarea "Hello! We do have rooms available for those dates. Unfortunately we cannot offe…"
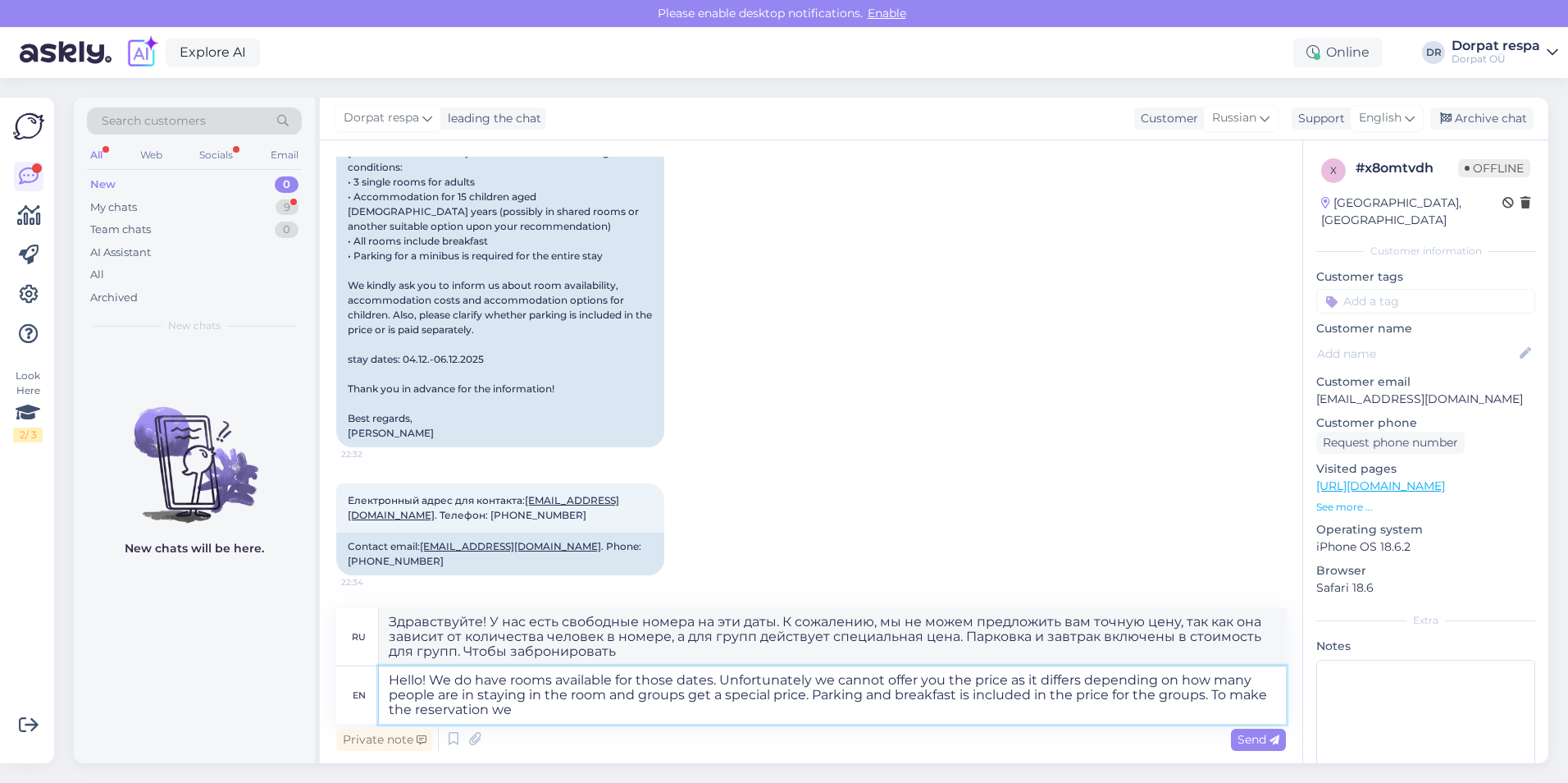
type textarea "Здравствуйте! У нас есть свободные номера на эти даты. К сожалению, мы не можем…"
type textarea "Hello! We do have rooms available for those dates. Unfortunately we cannot offe…"
type textarea "Здравствуйте! У нас есть свободные номера на эти даты. К сожалению, мы не можем…"
type textarea "Hello! We do have rooms available for those dates. Unfortunately we cannot offe…"
type textarea "Здравствуйте! У нас есть свободные номера на эти даты. К сожалению, мы не можем…"
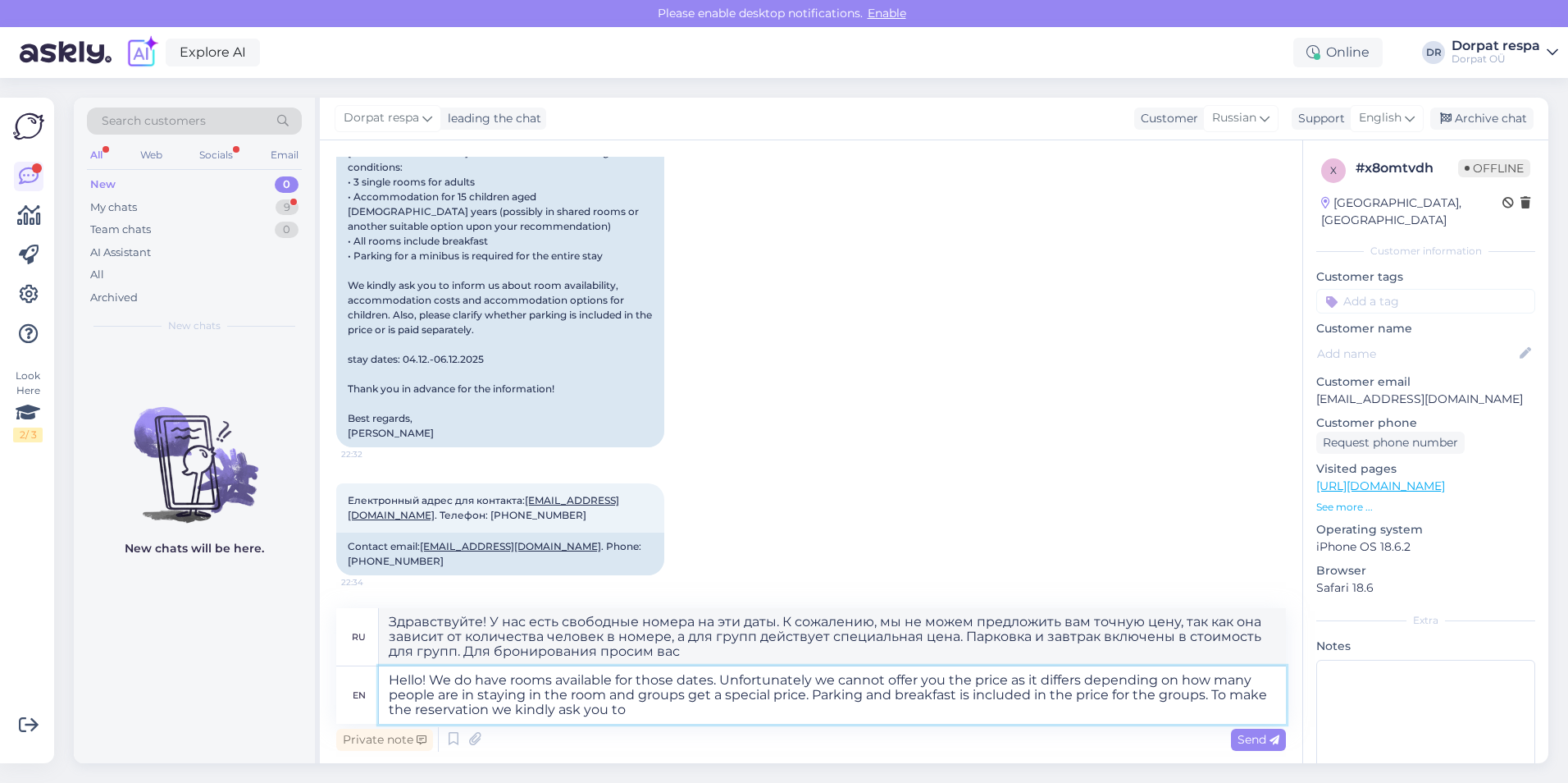
type textarea "Hello! We do have rooms available for those dates. Unfortunately we cannot offe…"
type textarea "Здравствуйте! У нас есть свободные номера на эти даты. К сожалению, мы не можем…"
type textarea "Hello! We do have rooms available for those dates. Unfortunately we cannot offe…"
type textarea "Здравствуйте! У нас есть свободные номера на эти даты. К сожалению, мы не можем…"
type textarea "Hello! We do have rooms available for those dates. Unfortunately we cannot offe…"
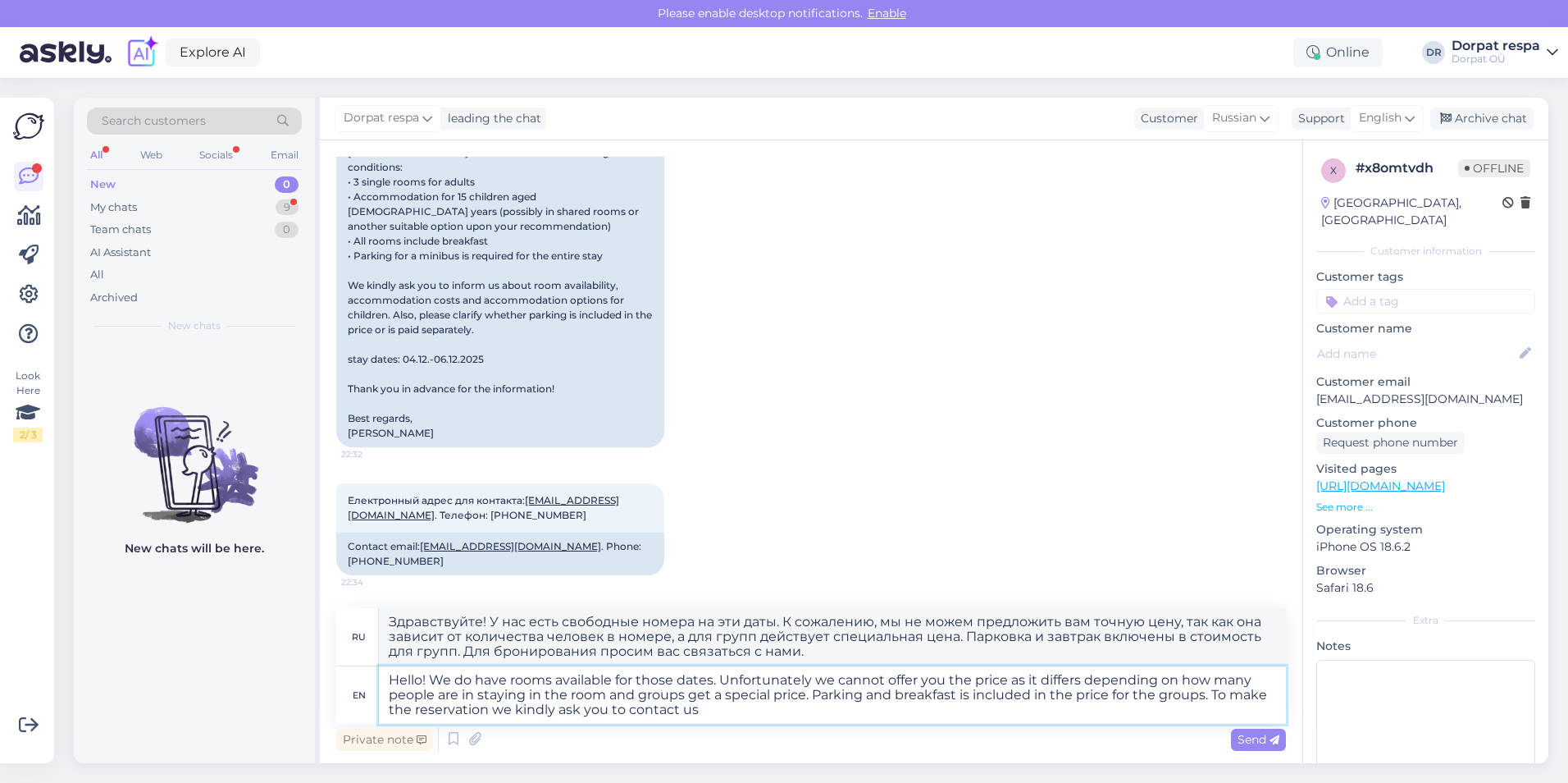
type textarea "Здравствуйте! У нас есть свободные номера на эти даты. К сожалению, мы не можем…"
type textarea "Hello! We do have rooms available for those dates. Unfortunately we cannot offe…"
type textarea "Здравствуйте! У нас есть свободные номера на эти даты. К сожалению, мы не можем…"
type textarea "Hello! We do have rooms available for those dates. Unfortunately we cannot offe…"
type textarea "Здравствуйте! У нас есть свободные номера на эти даты. К сожалению, мы не можем…"
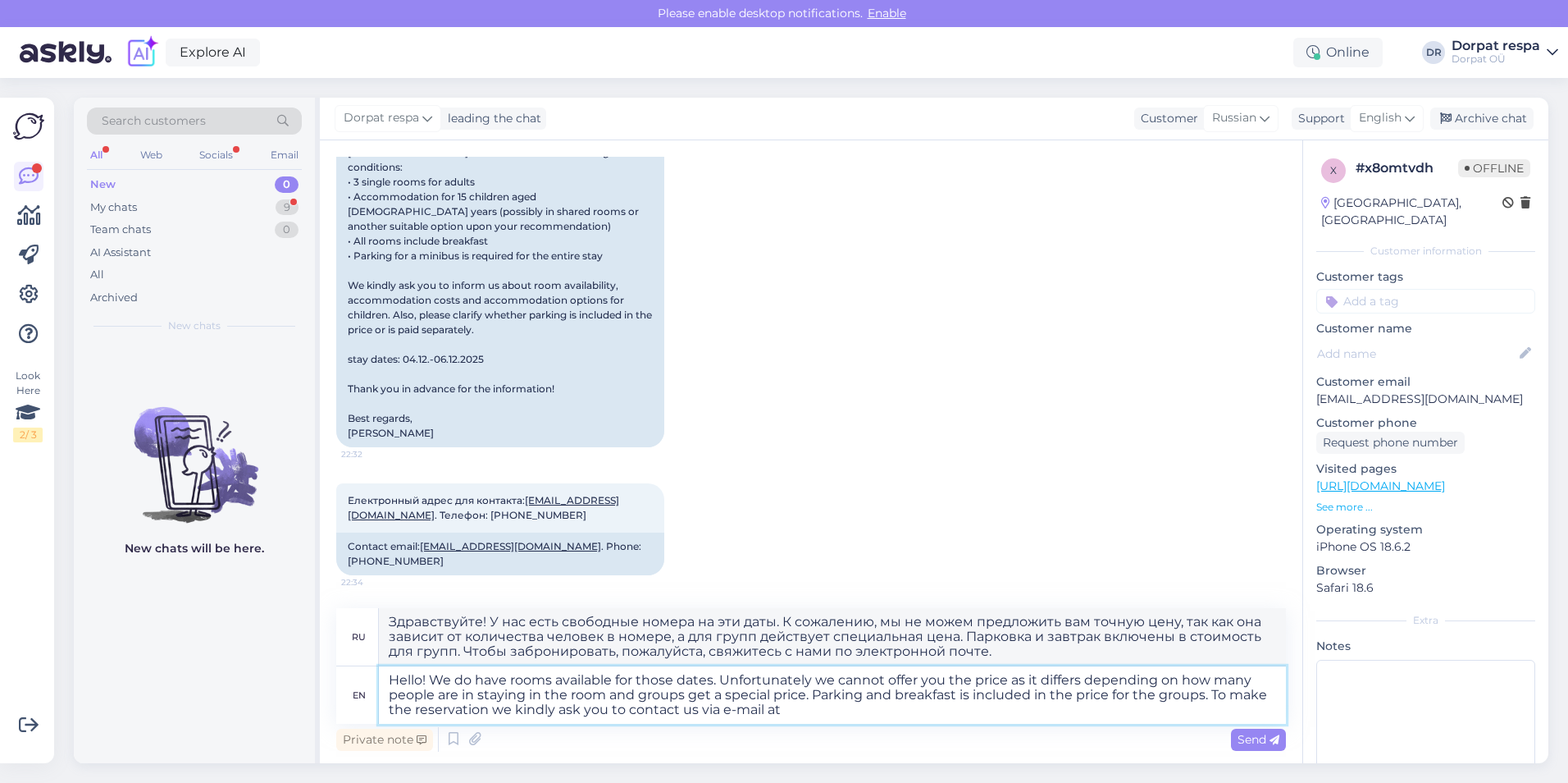
type textarea "Hello! We do have rooms available for those dates. Unfortunately we cannot offe…"
type textarea "Здравствуйте! У нас есть свободные номера на эти даты. К сожалению, мы не можем…"
type textarea "Hello! We do have rooms available for those dates. Unfortunately we cannot offe…"
type textarea "Здравствуйте! У нас есть свободные номера на эти даты. К сожалению, мы не можем…"
type textarea "Hello! We do have rooms available for those dates. Unfortunately we cannot offe…"
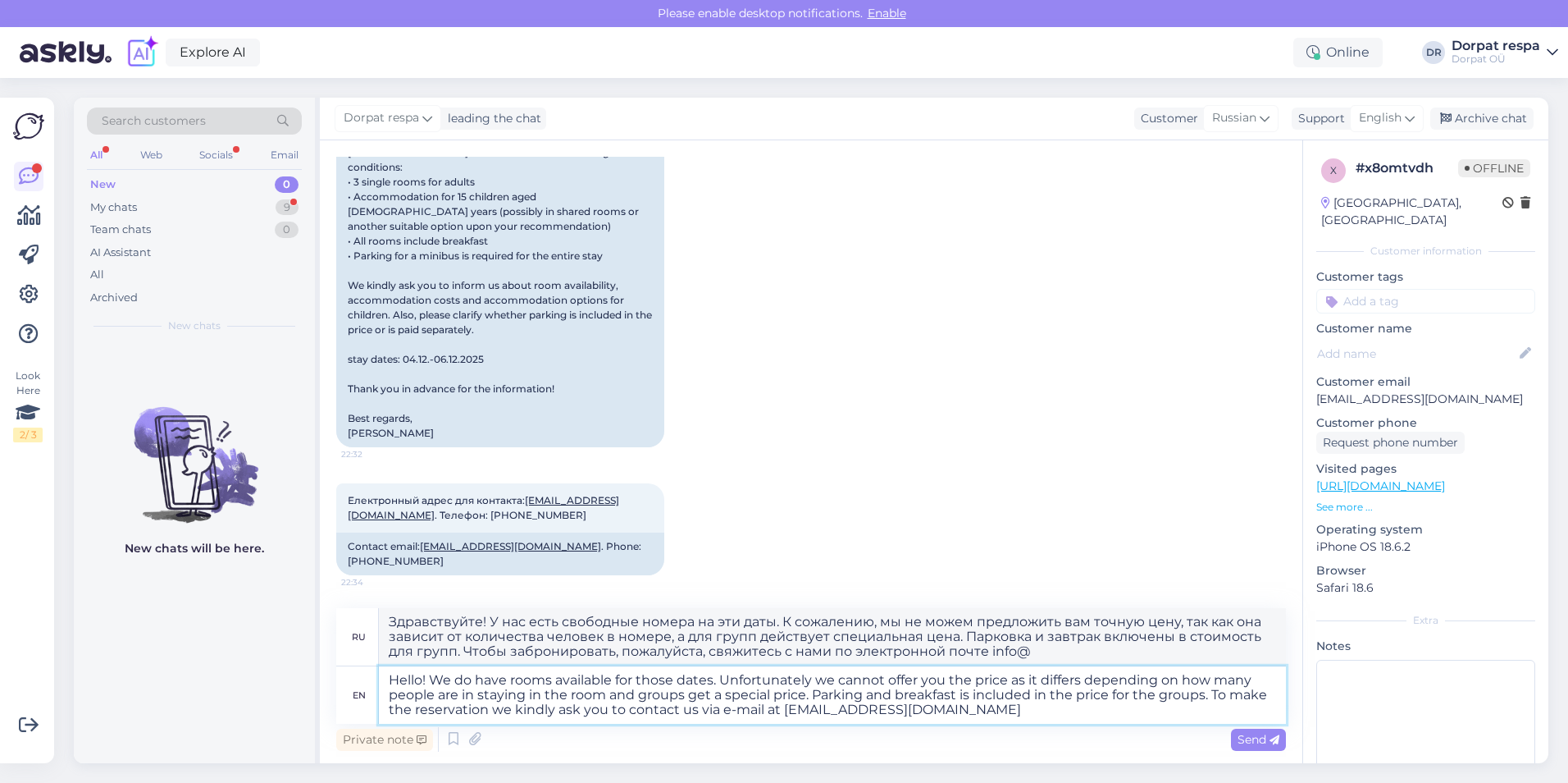
type textarea "Здравствуйте! У нас есть свободные номера на эти даты. К сожалению, мы не можем…"
type textarea "Hello! We do have rooms available for those dates. Unfortunately we cannot offe…"
type textarea "Здравствуйте! У нас есть свободные номера на эти даты. К сожалению, мы не можем…"
click at [675, 710] on textarea "Hello! We do have rooms available for those dates. Unfortunately we cannot offe…" at bounding box center [831, 694] width 906 height 58
type textarea "Hello! We do have rooms available for those dates. Unfortunately we cannot offe…"
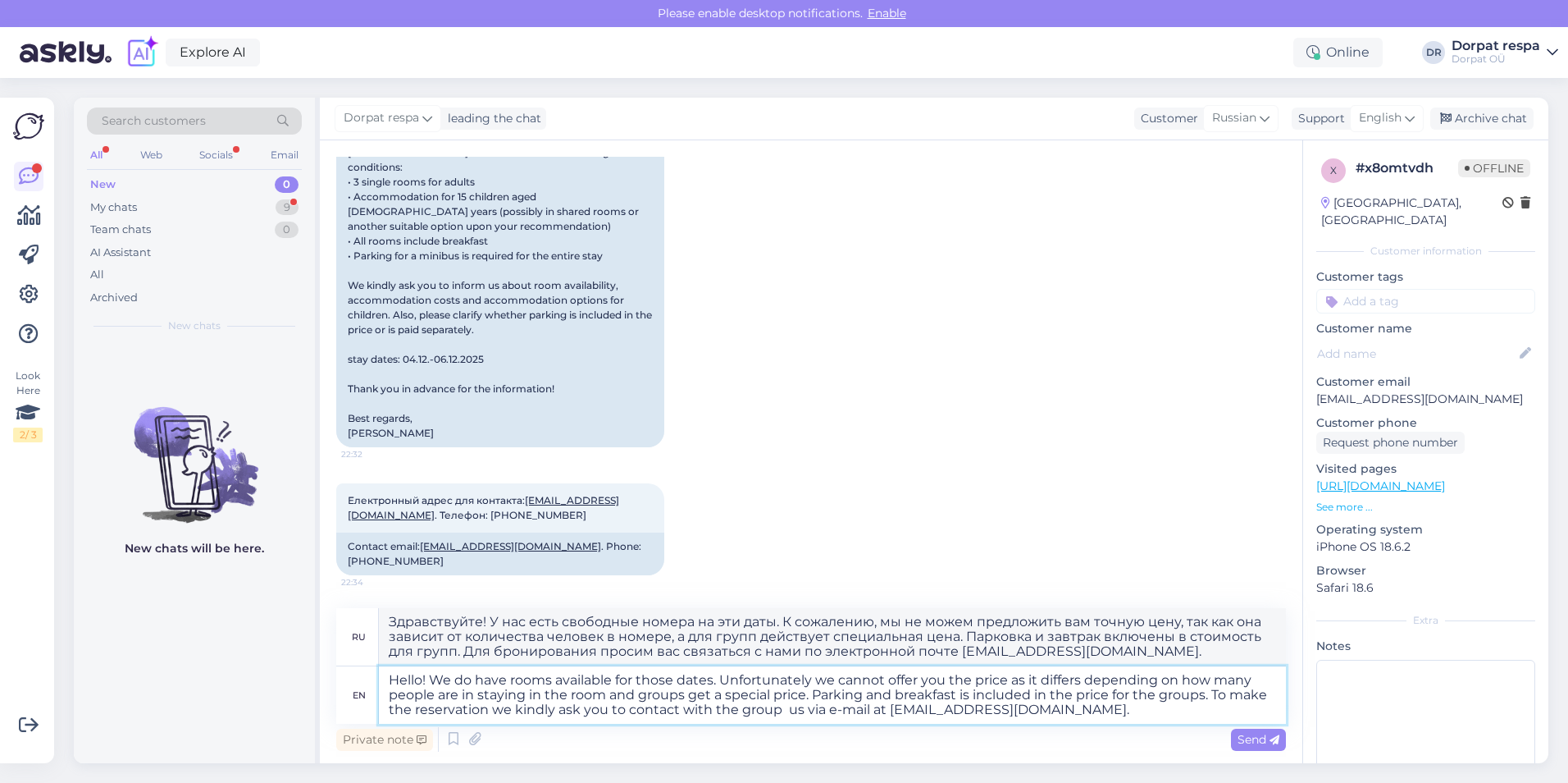
type textarea "Здравствуйте! У нас есть свободные номера на эти даты. К сожалению, мы не можем…"
type textarea "Hello! We do have rooms available for those dates. Unfortunately we cannot offe…"
type textarea "Здравствуйте! У нас есть свободные номера на эти даты. К сожалению, мы не можем…"
click at [675, 708] on textarea "Hello! We do have rooms available for those dates. Unfortunately we cannot offe…" at bounding box center [831, 694] width 906 height 58
type textarea "Hello! We do have rooms available for those dates. Unfortunately we cannot offe…"
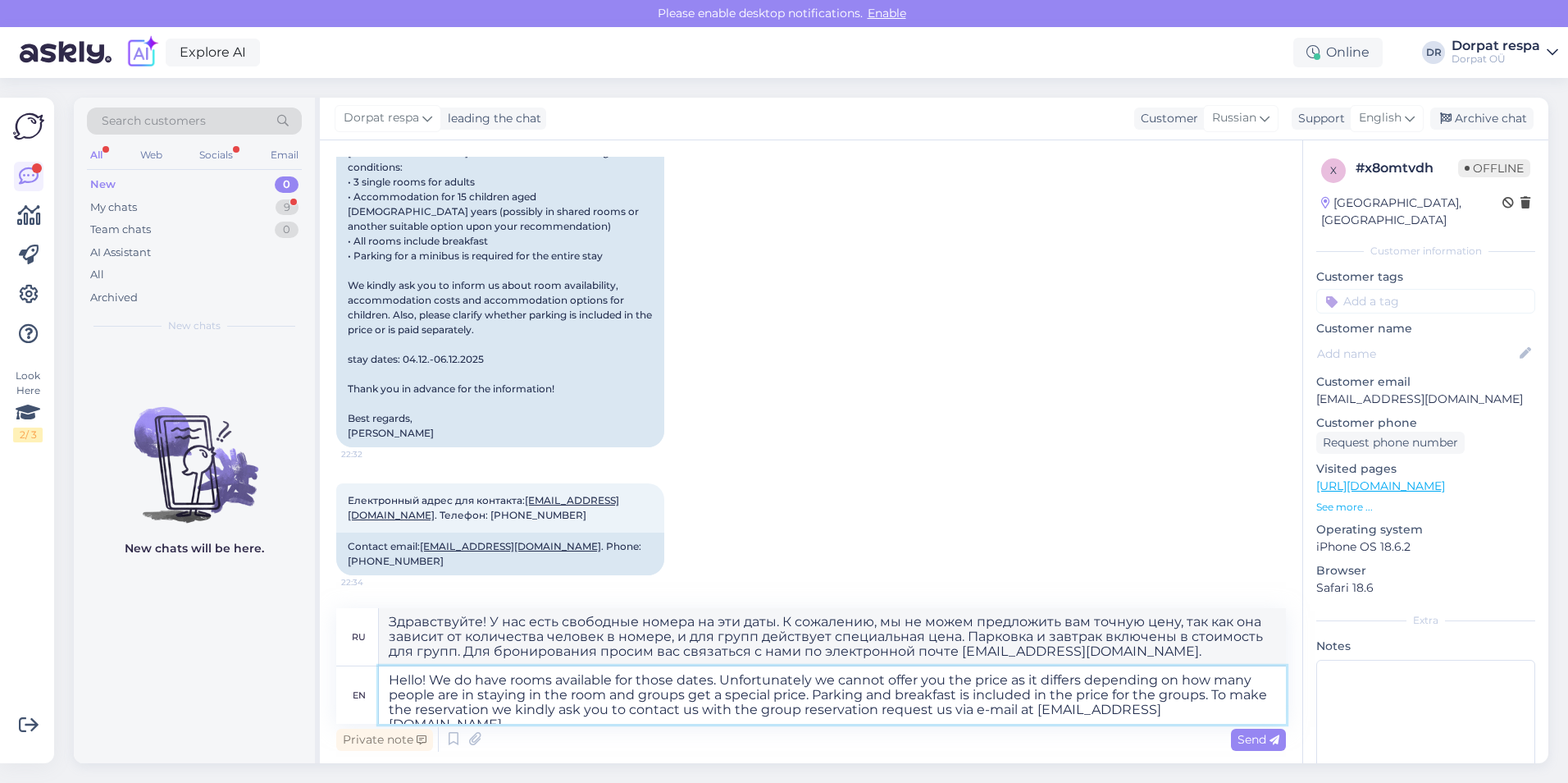
type textarea "Здравствуйте! У нас есть свободные номера на эти даты. К сожалению, мы не можем…"
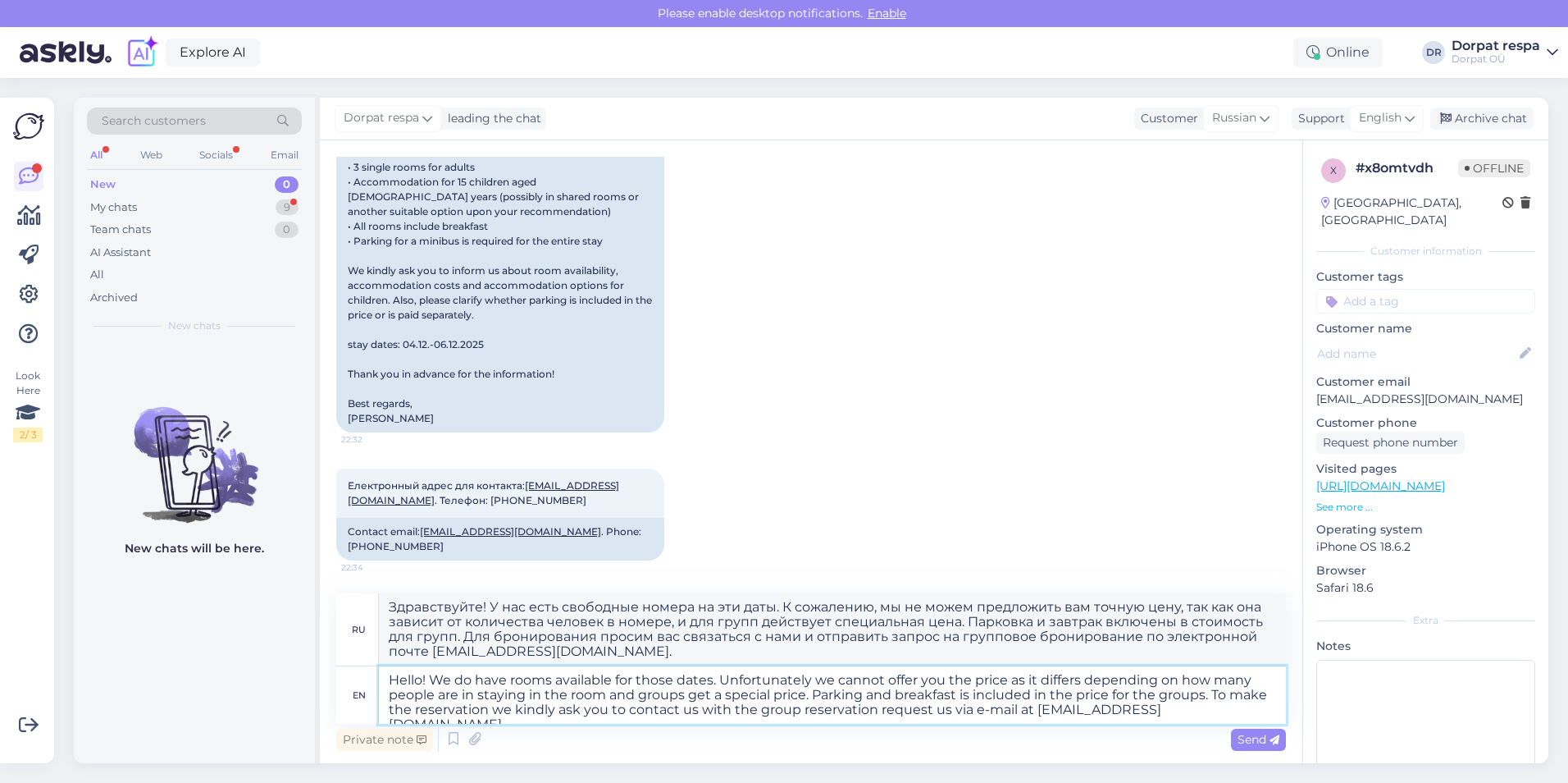
click at [750, 707] on textarea "Hello! We do have rooms available for those dates. Unfortunately we cannot offe…" at bounding box center [831, 694] width 906 height 58
type textarea "Hello! We do have rooms available for those dates. Unfortunately we cannot offe…"
type textarea "Здравствуйте! У нас есть свободные номера на эти даты. К сожалению, мы не можем…"
type textarea "Hello! We do have rooms available for those dates. Unfortunately we cannot offe…"
click at [750, 735] on span "Send" at bounding box center [1258, 739] width 42 height 15
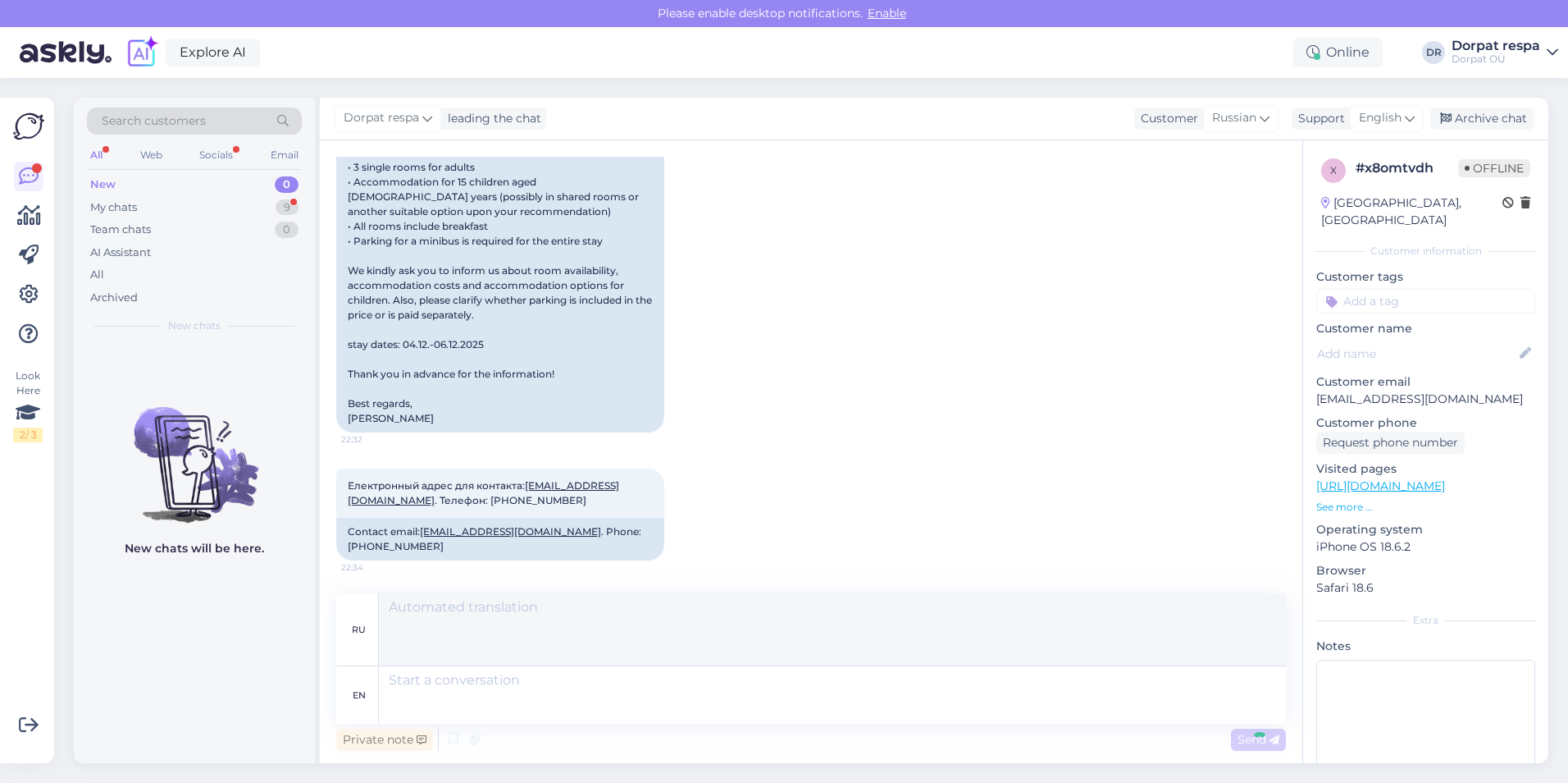
scroll to position [829, 0]
